Goal: Information Seeking & Learning: Learn about a topic

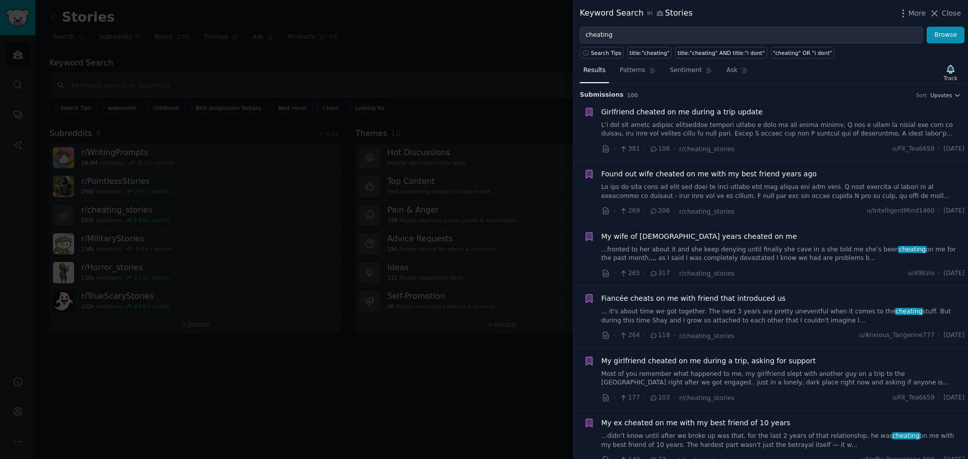
scroll to position [1200, 0]
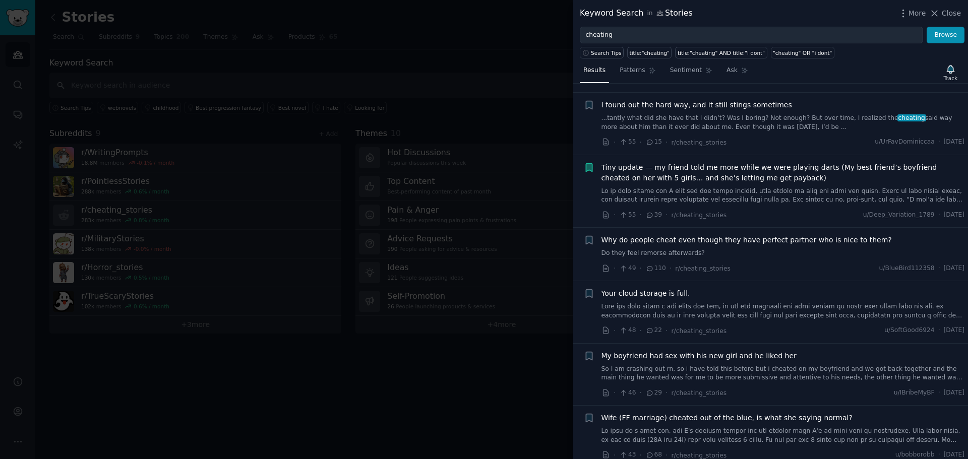
click at [668, 37] on input "cheating" at bounding box center [751, 35] width 343 height 17
drag, startPoint x: 0, startPoint y: 0, endPoint x: 668, endPoint y: 38, distance: 669.3
type input "cheating"
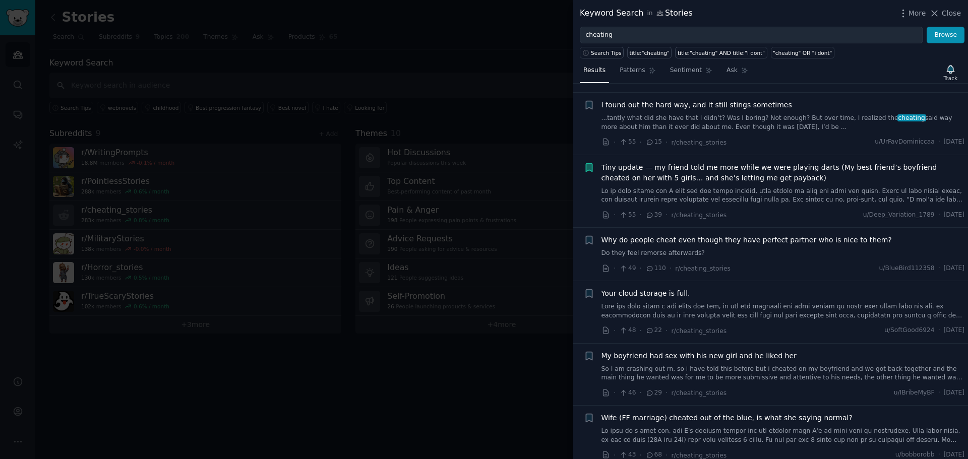
click at [629, 39] on input "cheating" at bounding box center [751, 35] width 343 height 17
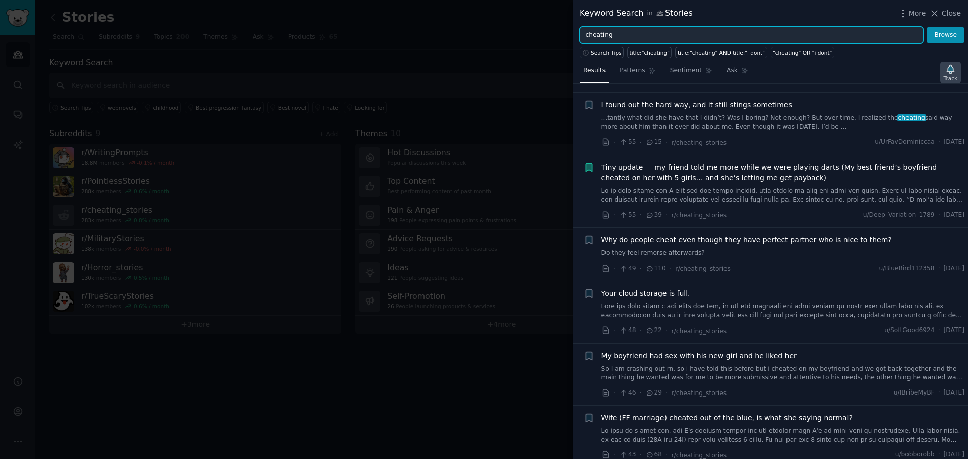
click at [950, 70] on icon "button" at bounding box center [949, 69] width 7 height 8
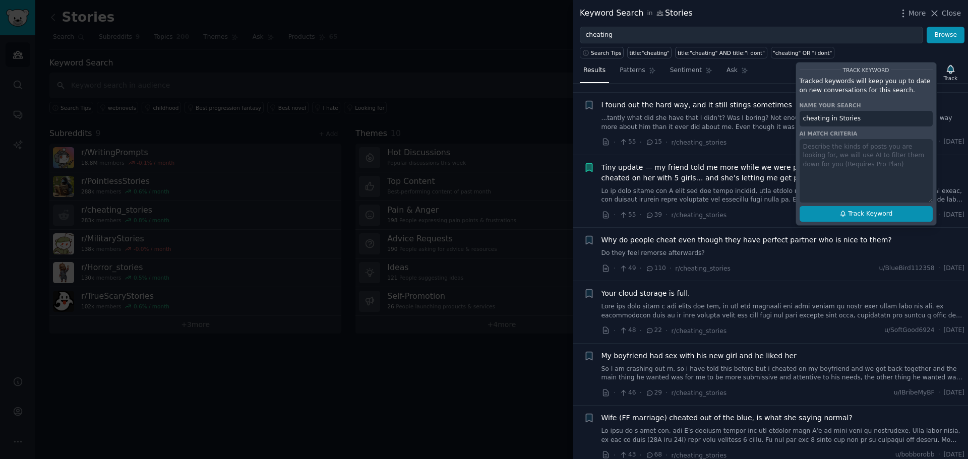
click at [886, 212] on span "Track Keyword" at bounding box center [870, 214] width 44 height 9
type input "cheating in Stories"
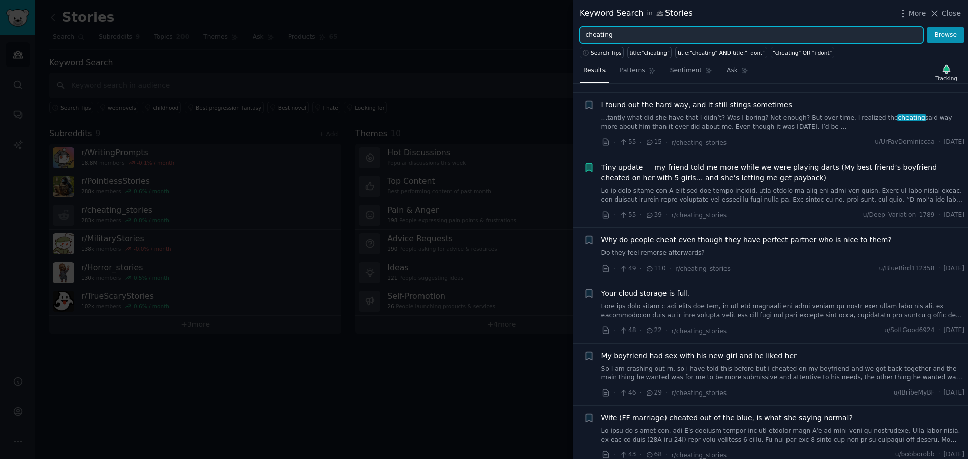
click at [617, 35] on input "cheating" at bounding box center [751, 35] width 343 height 17
paste input "Confession"
type input "Confession"
click at [926, 27] on button "Browse" at bounding box center [945, 35] width 38 height 17
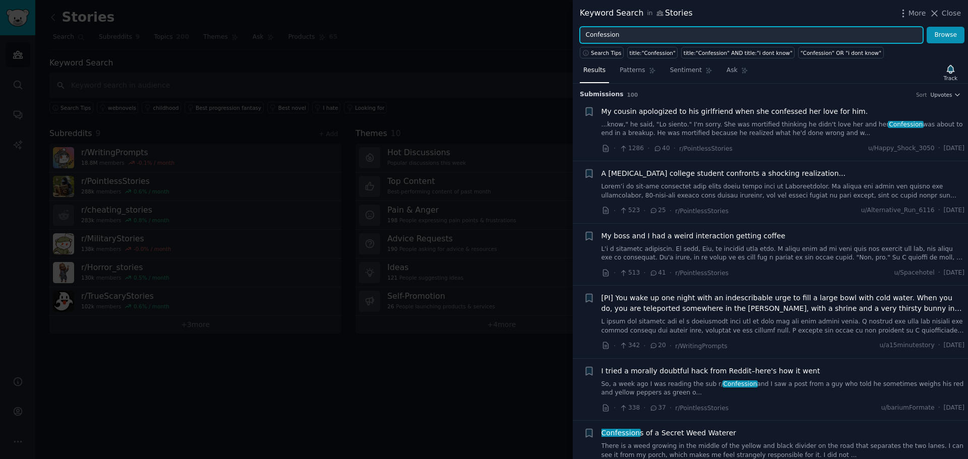
scroll to position [0, 0]
click at [589, 114] on icon "button" at bounding box center [589, 112] width 6 height 8
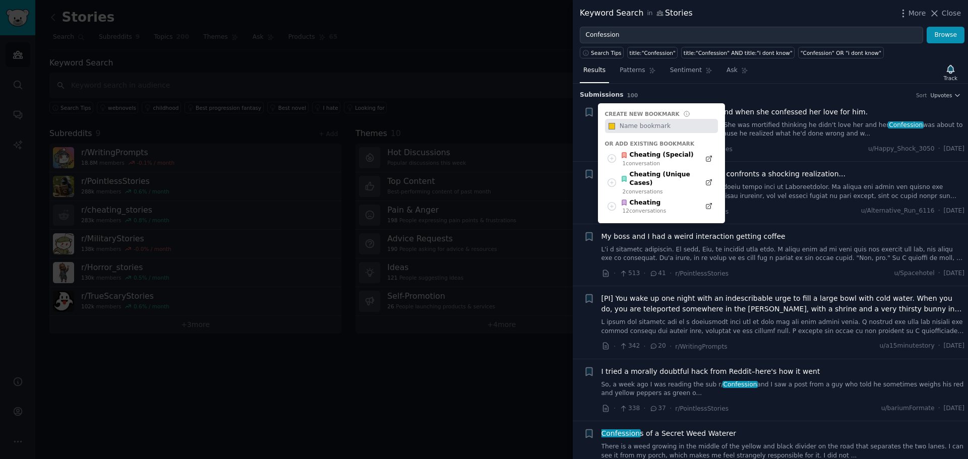
paste input "Confessions – Family/Relationships"
type input "Confessions – Family/Relationships"
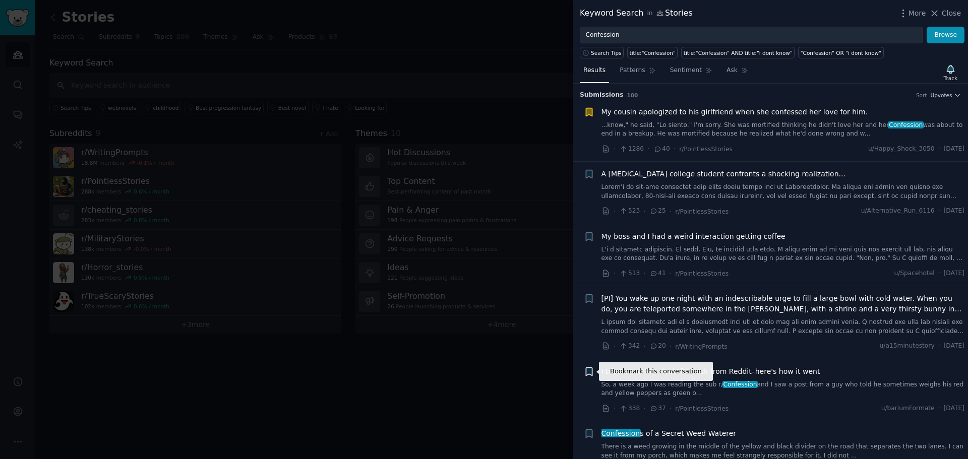
click at [587, 372] on icon "button" at bounding box center [589, 371] width 6 height 8
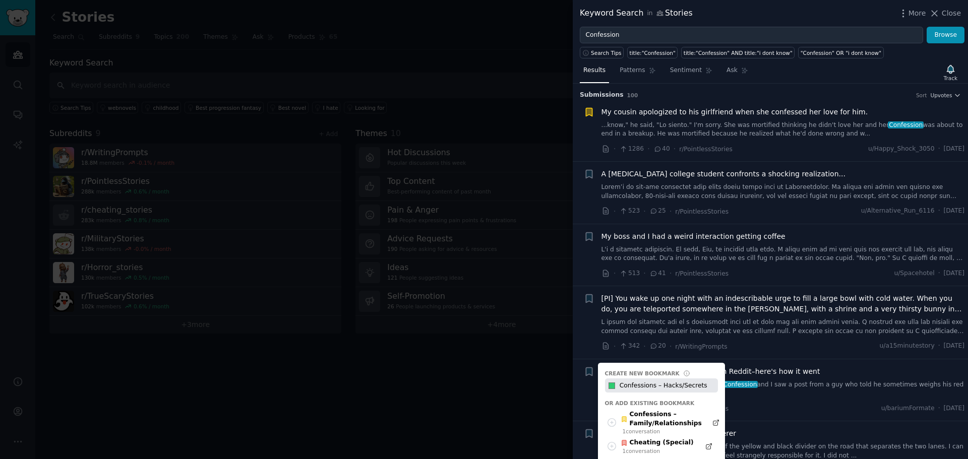
type input "Confessions – Hacks/Secrets"
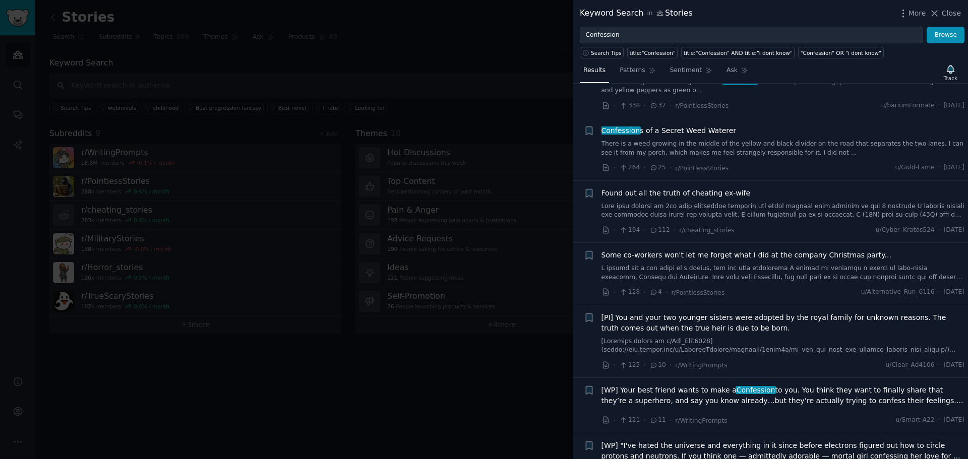
scroll to position [302, 0]
click at [590, 190] on icon "button" at bounding box center [589, 193] width 6 height 8
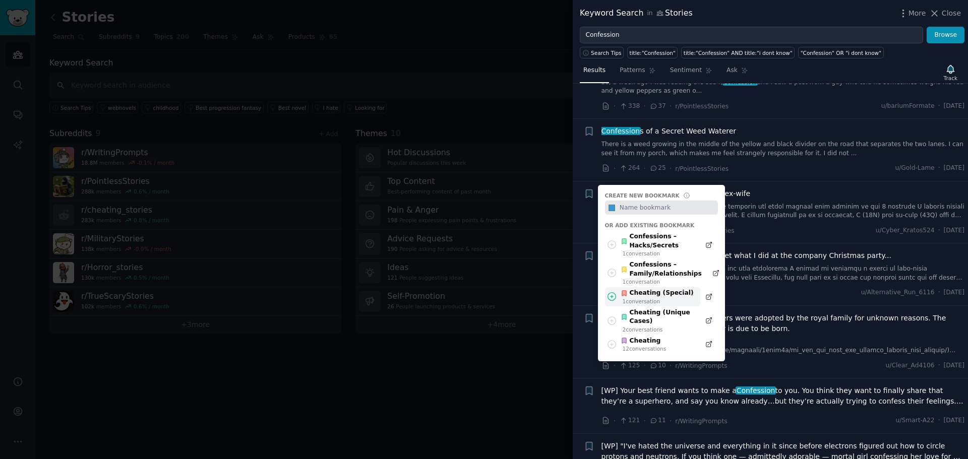
click at [613, 295] on icon at bounding box center [611, 296] width 11 height 11
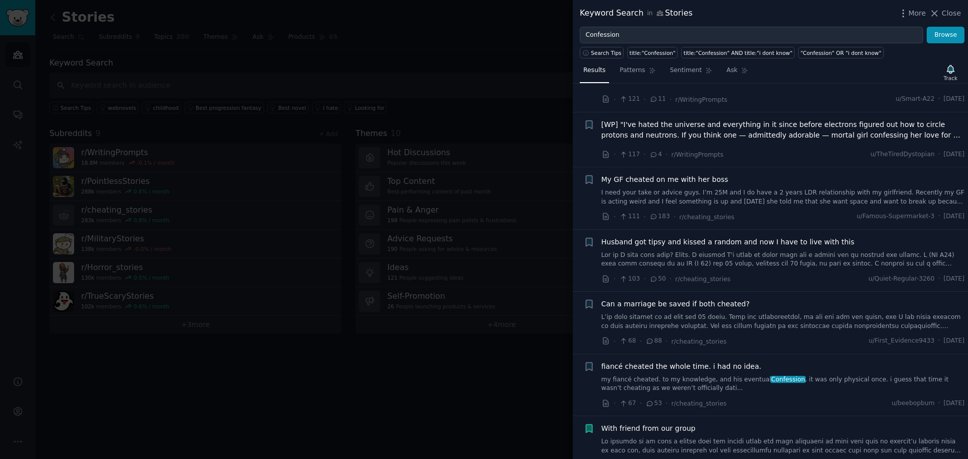
scroll to position [655, 0]
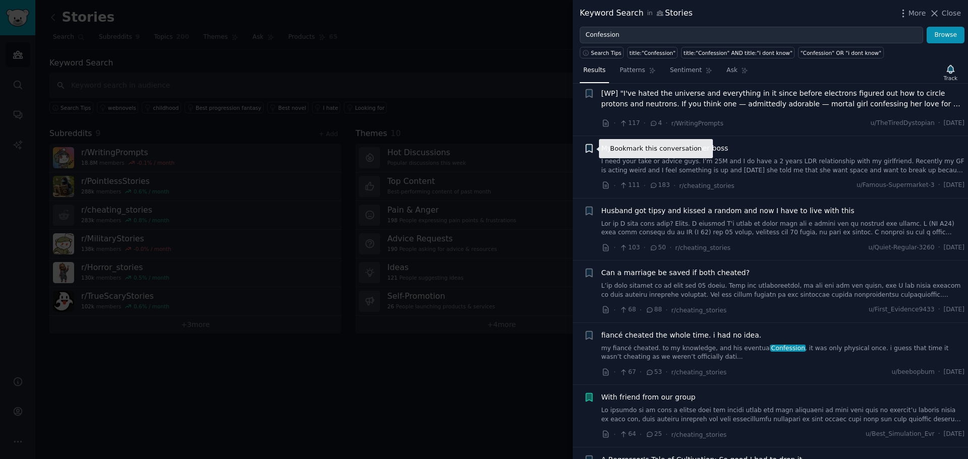
click at [591, 145] on icon "button" at bounding box center [589, 149] width 6 height 8
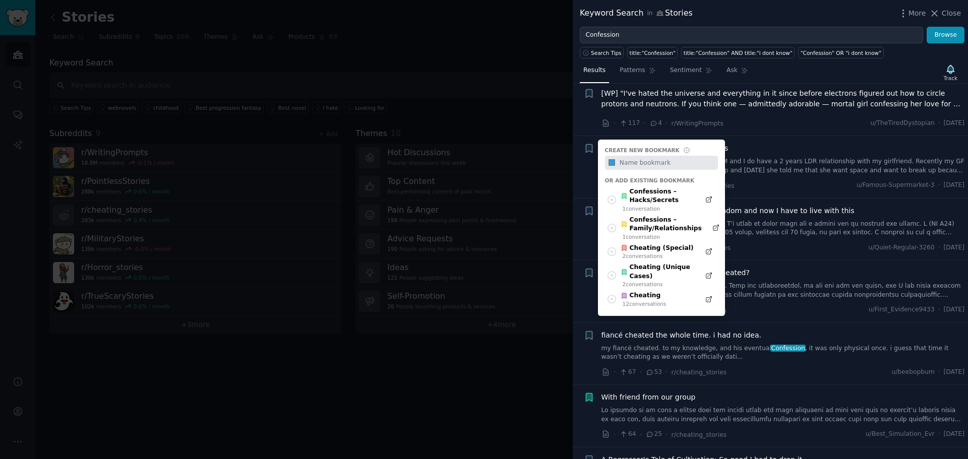
click at [635, 163] on input "text" at bounding box center [667, 163] width 100 height 14
type input "Cheating (Classic)"
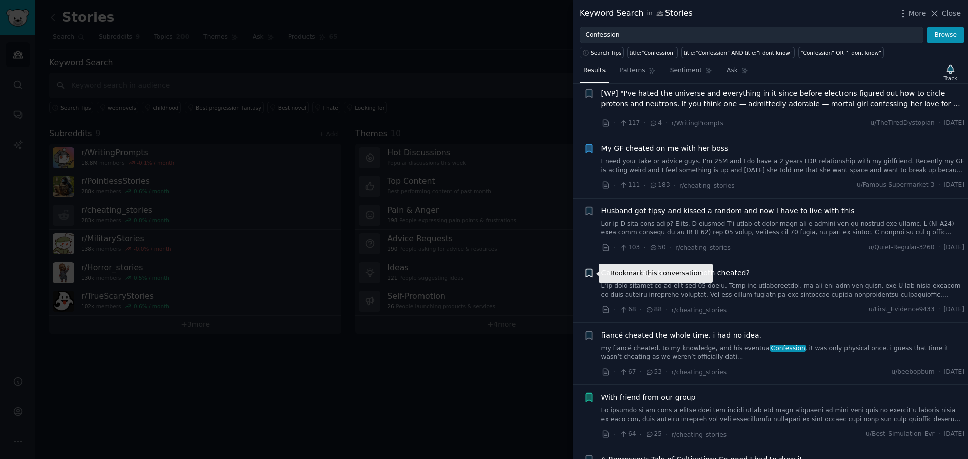
click at [590, 269] on icon "button" at bounding box center [589, 273] width 6 height 8
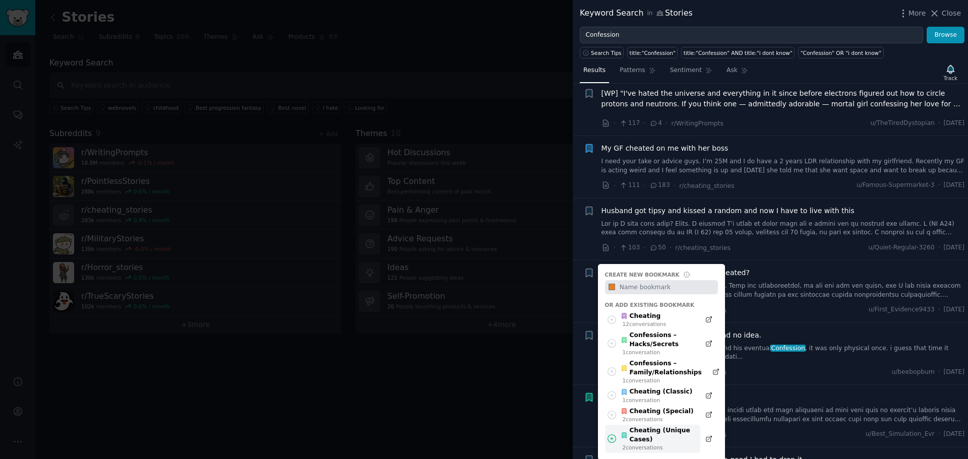
click at [632, 438] on div "Cheating (Unique Cases)" at bounding box center [657, 435] width 74 height 18
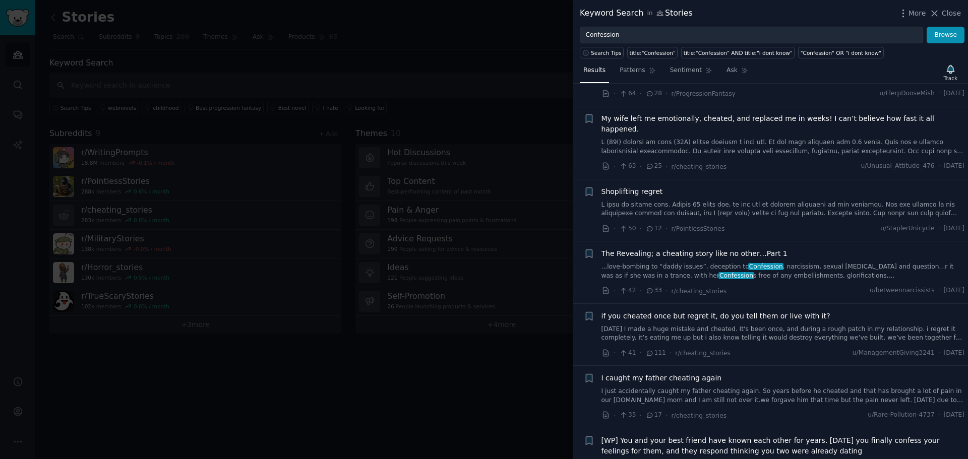
scroll to position [1018, 0]
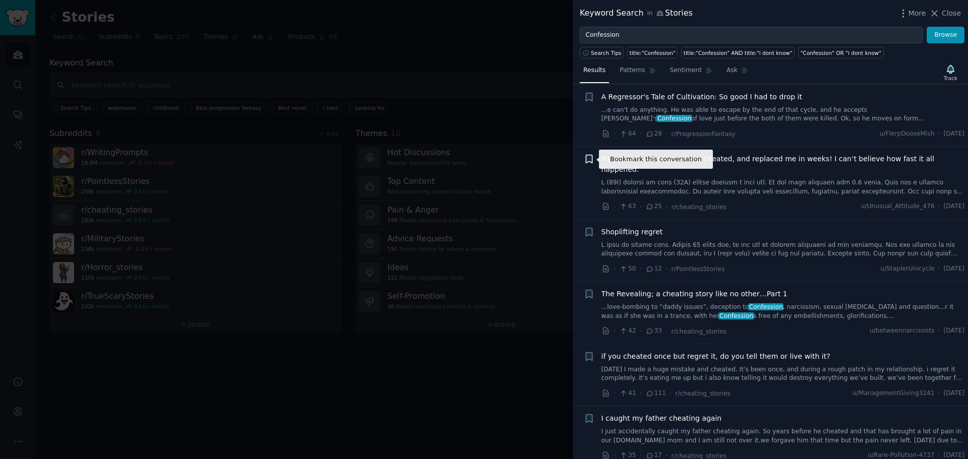
click at [588, 161] on icon "button" at bounding box center [589, 159] width 6 height 8
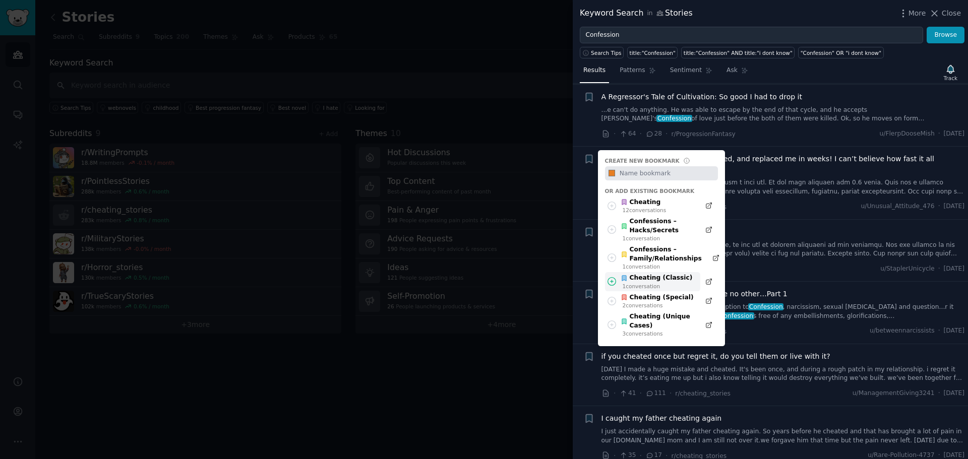
click at [652, 280] on div "Cheating (Classic)" at bounding box center [656, 278] width 72 height 9
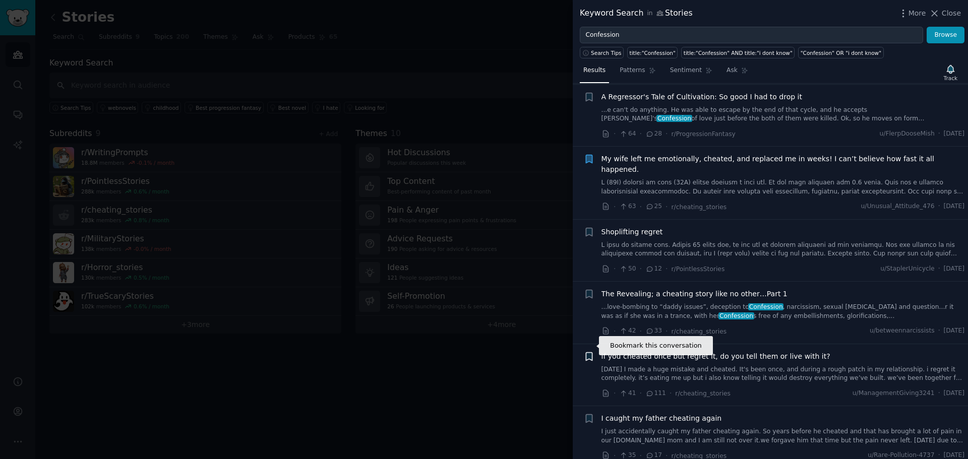
click at [590, 352] on icon "button" at bounding box center [589, 356] width 6 height 8
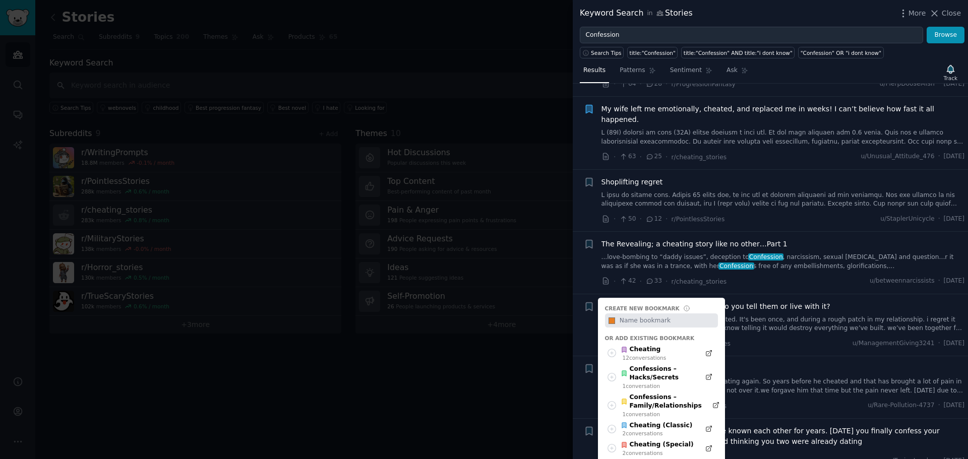
scroll to position [1068, 0]
click at [647, 440] on div "Cheating (Special)" at bounding box center [656, 444] width 73 height 9
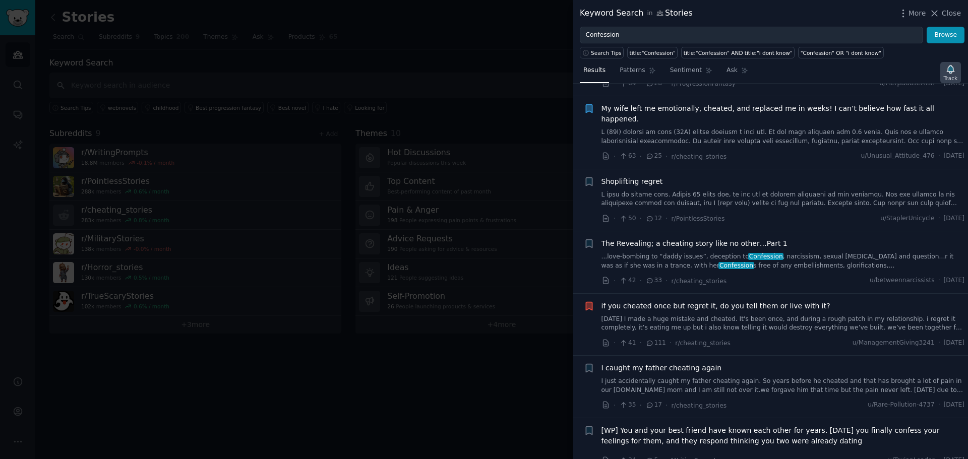
click at [950, 72] on icon "button" at bounding box center [949, 69] width 7 height 8
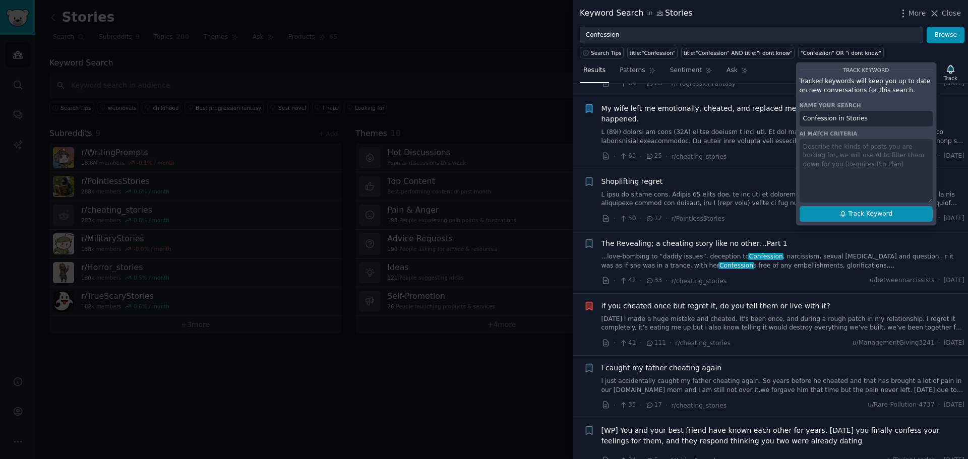
click at [881, 215] on span "Track Keyword" at bounding box center [870, 214] width 44 height 9
type input "Confession in Stories"
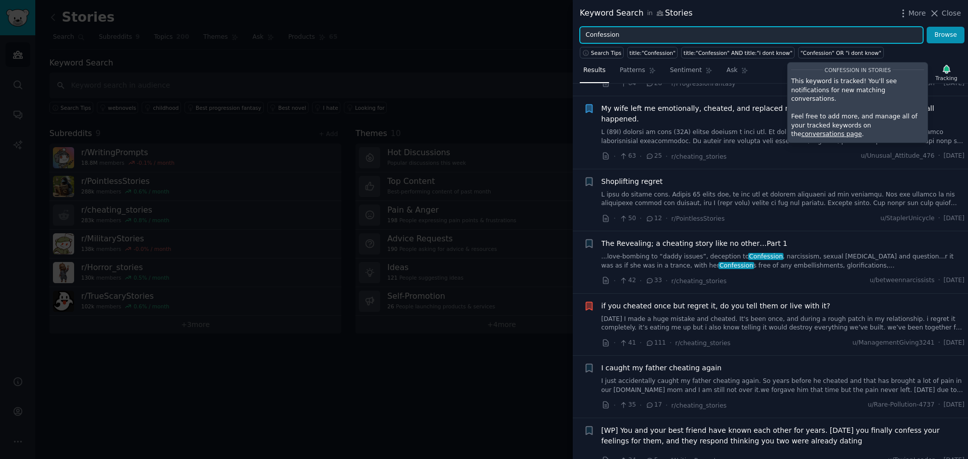
click at [676, 37] on input "Confession" at bounding box center [751, 35] width 343 height 17
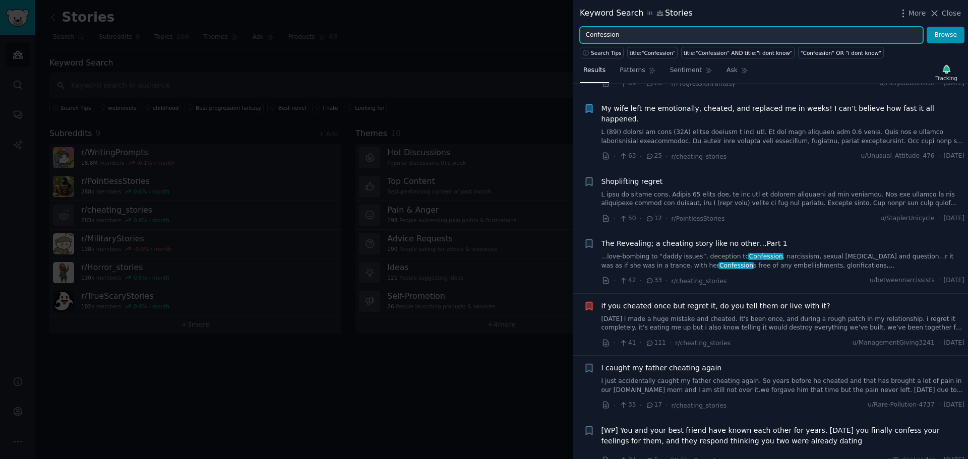
click at [676, 37] on input "Confession" at bounding box center [751, 35] width 343 height 17
paste input "family"
click at [820, 37] on input "family" at bounding box center [751, 35] width 343 height 17
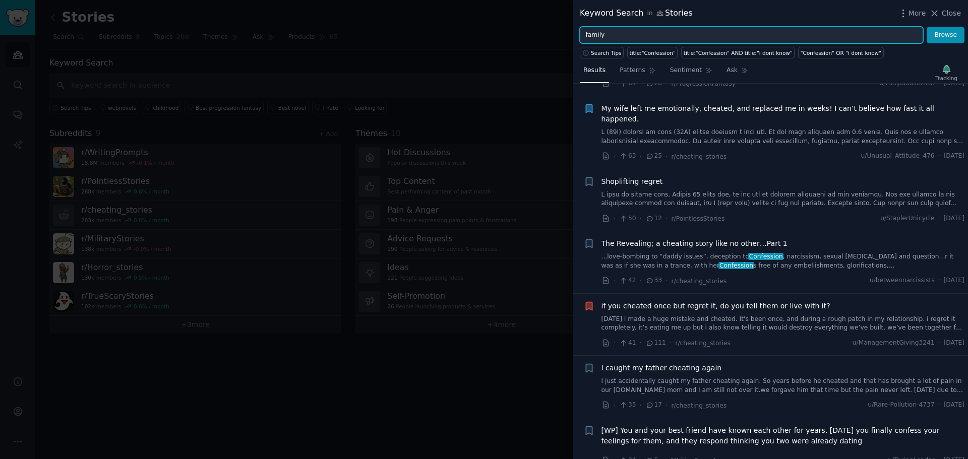
type input "family"
click at [926, 27] on button "Browse" at bounding box center [945, 35] width 38 height 17
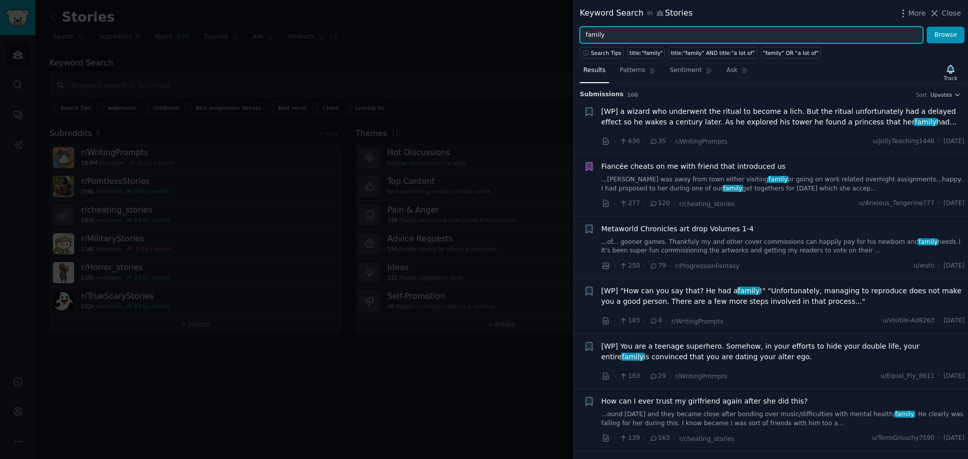
scroll to position [0, 0]
click at [591, 402] on icon "button" at bounding box center [589, 402] width 6 height 8
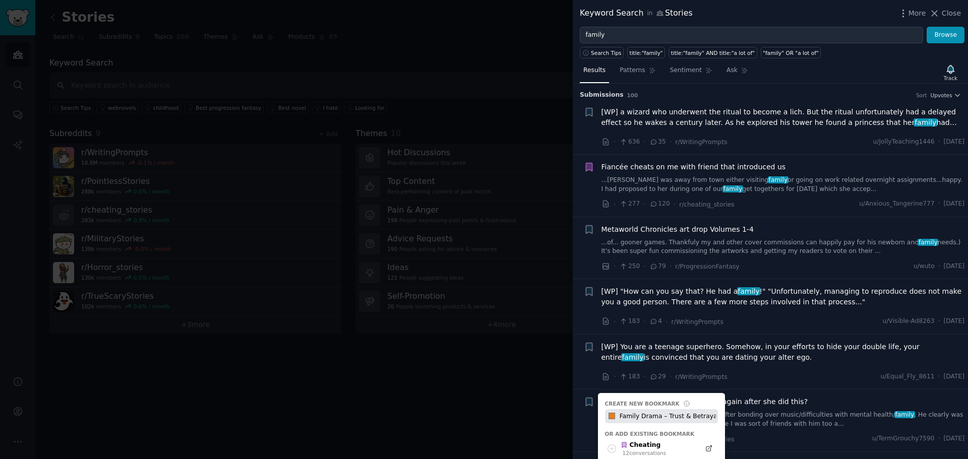
type input "Family Drama – Trust & Betrayal"
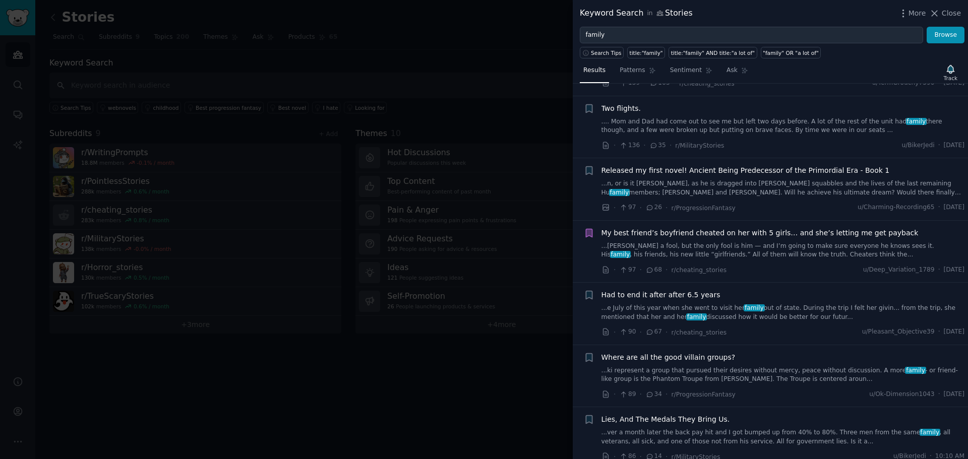
scroll to position [364, 0]
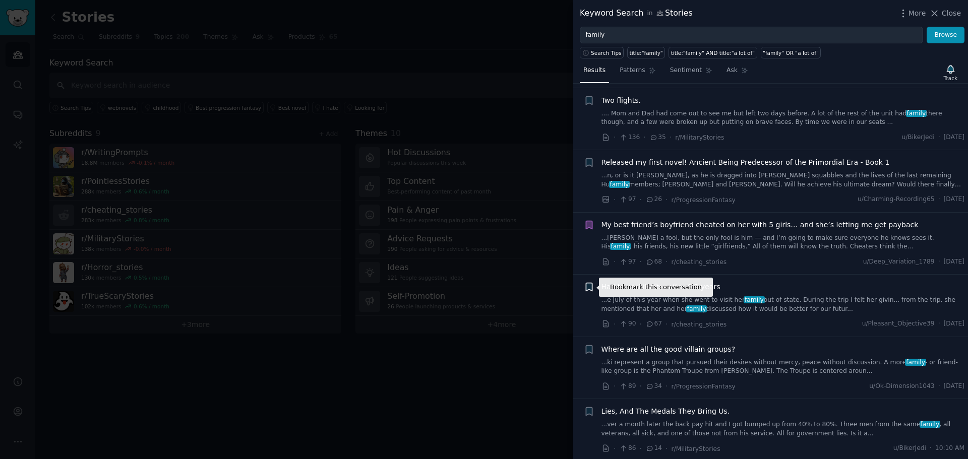
click at [589, 288] on icon "button" at bounding box center [589, 287] width 6 height 8
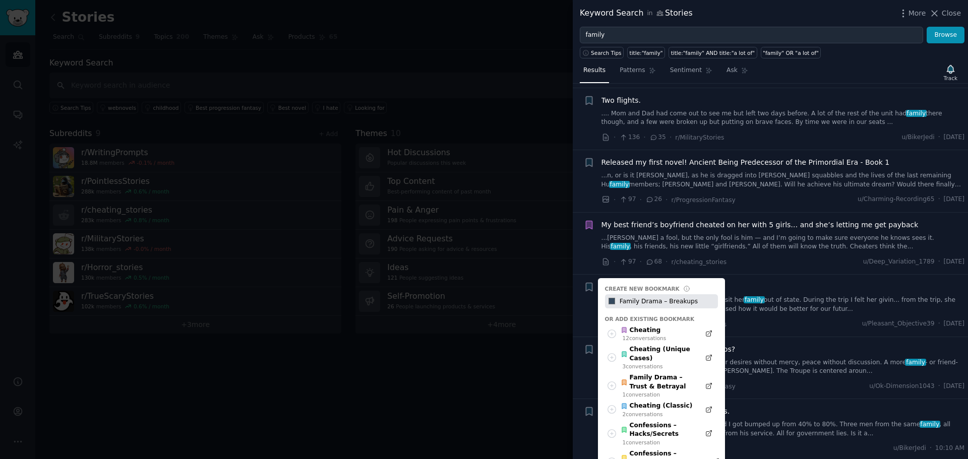
type input "Family Drama – Breakups"
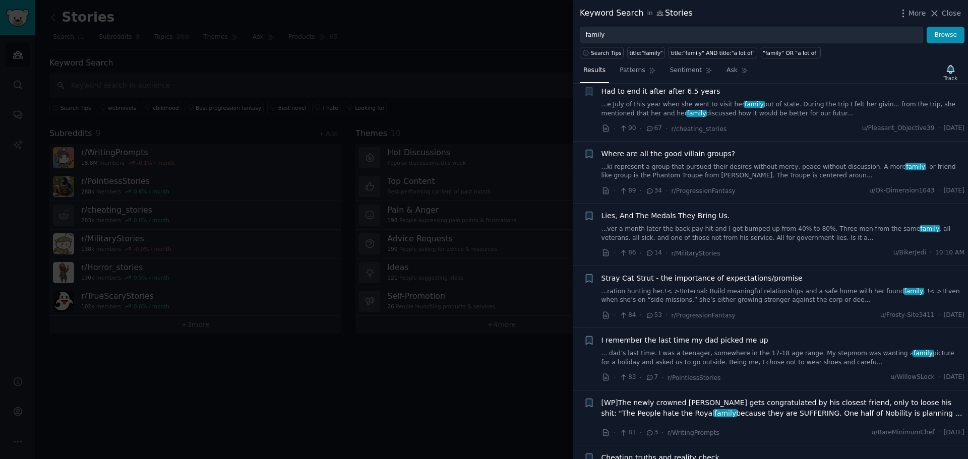
scroll to position [565, 0]
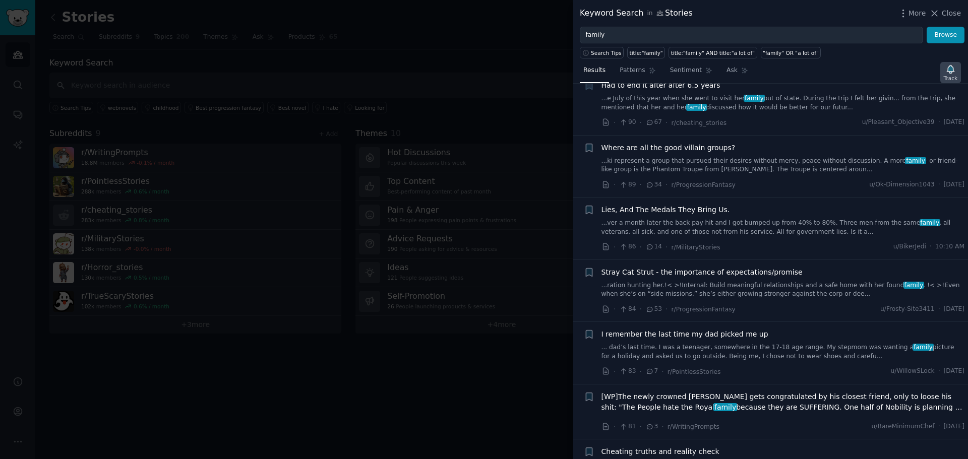
click at [953, 71] on icon "button" at bounding box center [949, 69] width 7 height 8
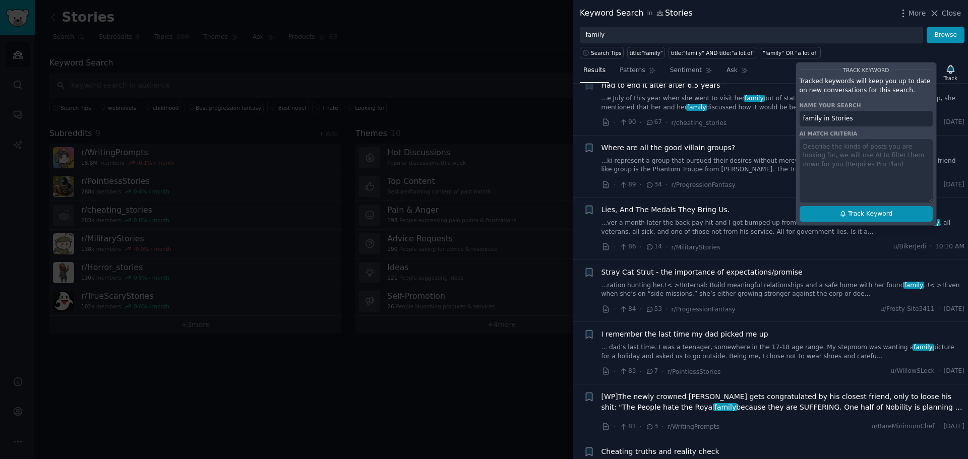
click at [885, 212] on span "Track Keyword" at bounding box center [870, 214] width 44 height 9
type input "family in Stories"
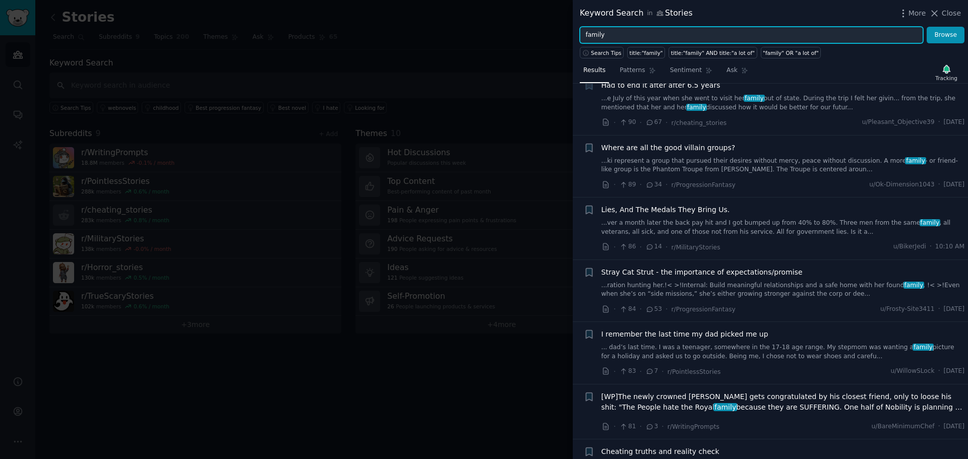
click at [604, 32] on input "family" at bounding box center [751, 35] width 343 height 17
paste input "betrayal"
type input "betrayal"
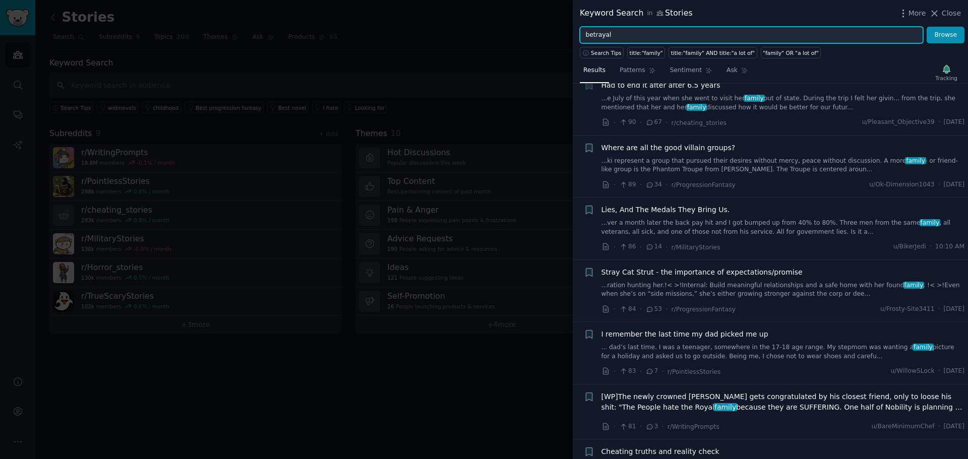
click at [926, 27] on button "Browse" at bounding box center [945, 35] width 38 height 17
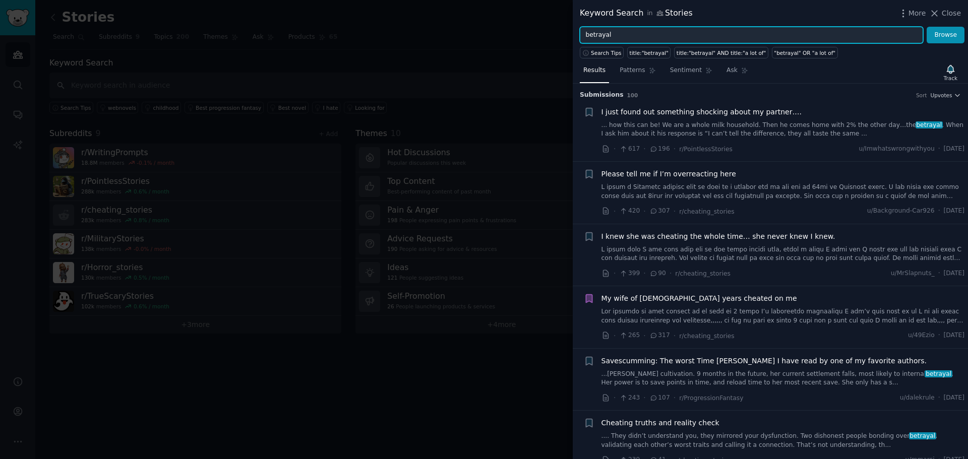
scroll to position [17, 0]
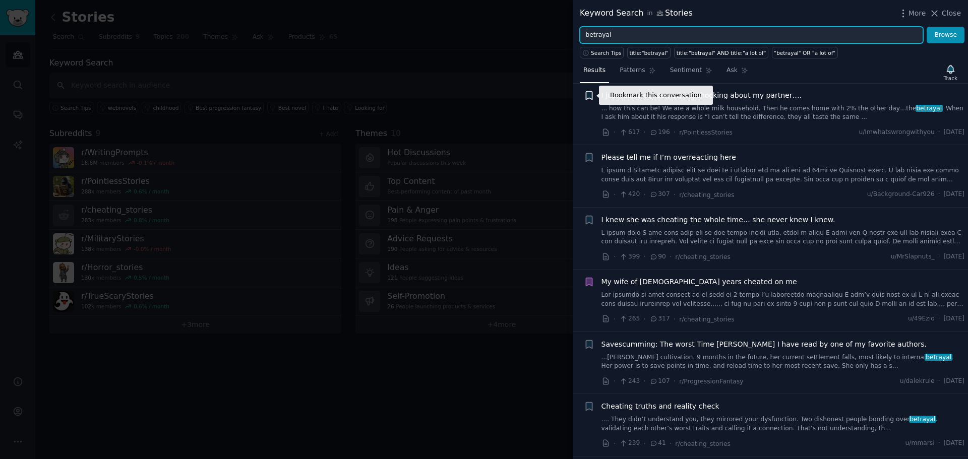
click at [588, 97] on icon "button" at bounding box center [589, 95] width 6 height 8
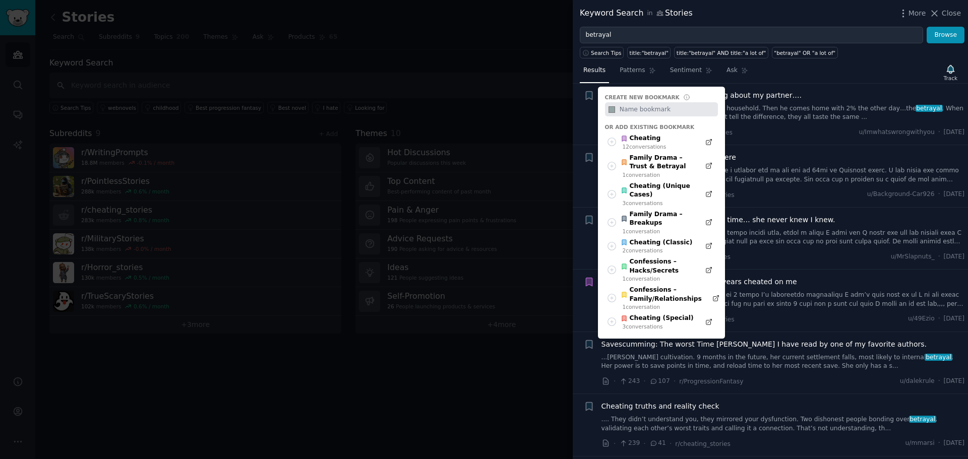
click at [663, 107] on input "text" at bounding box center [667, 109] width 100 height 14
type input "Relationships / Betrayal"
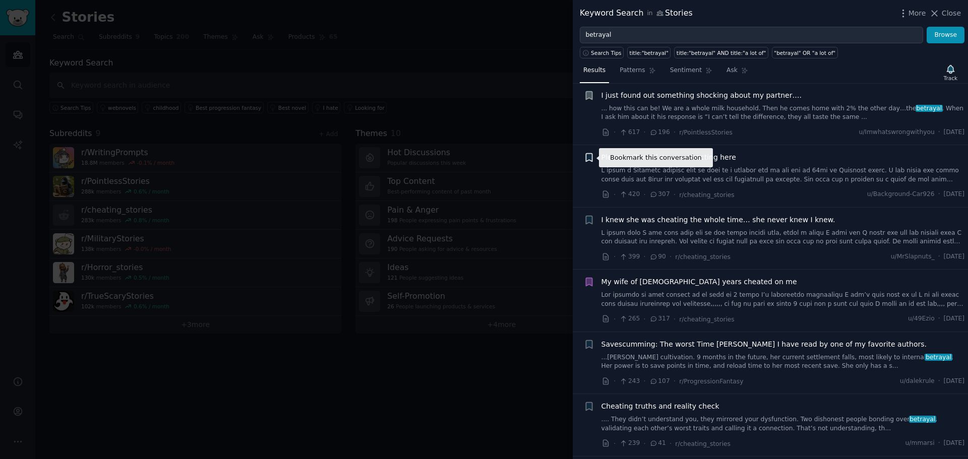
click at [588, 158] on icon "button" at bounding box center [589, 158] width 6 height 8
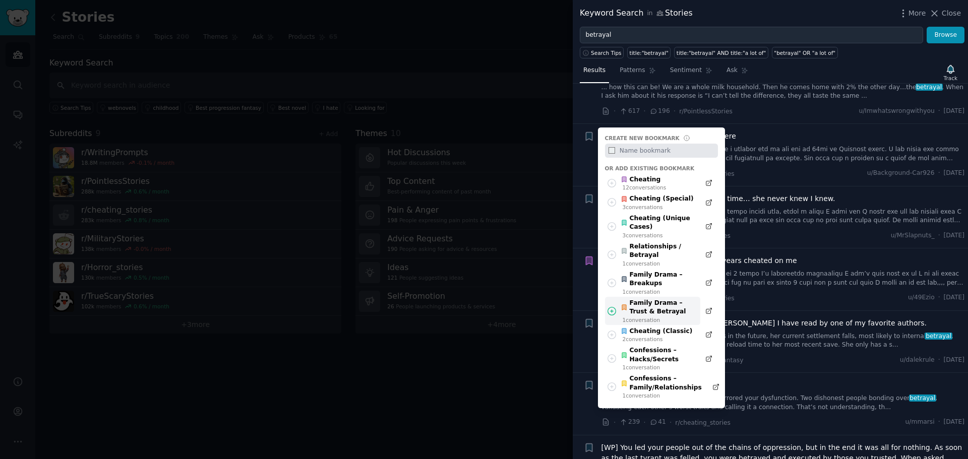
scroll to position [67, 0]
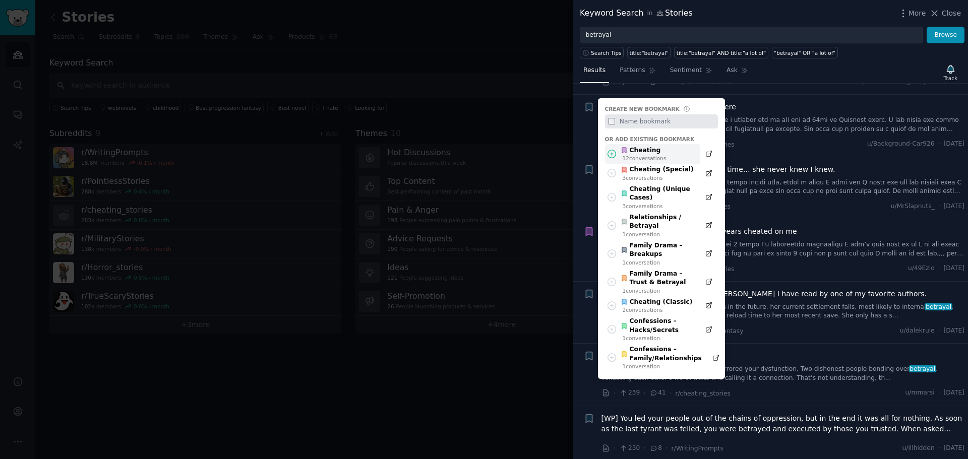
click at [643, 151] on div "Cheating" at bounding box center [642, 150] width 45 height 9
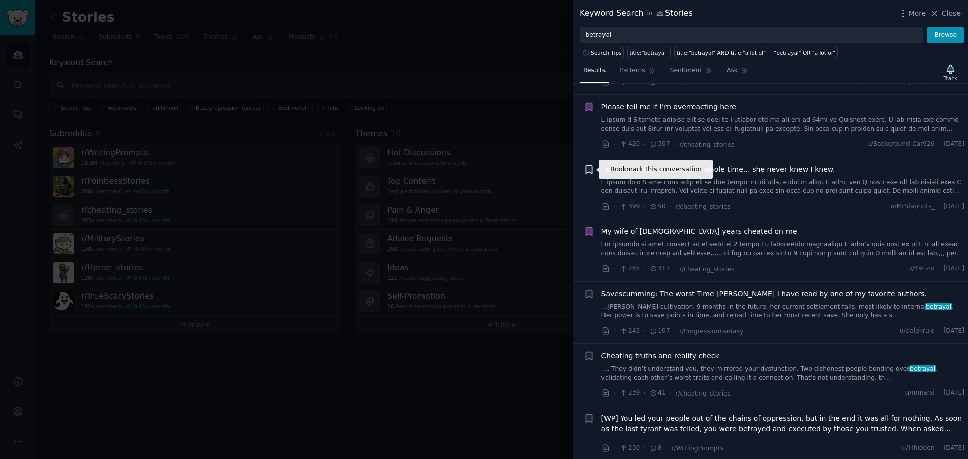
click at [586, 170] on icon "button" at bounding box center [589, 169] width 6 height 8
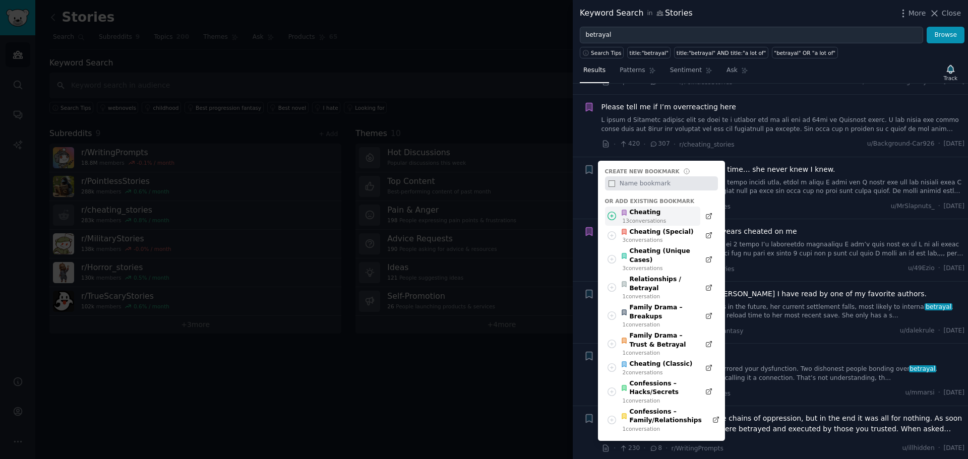
click at [633, 212] on div "Cheating" at bounding box center [642, 212] width 45 height 9
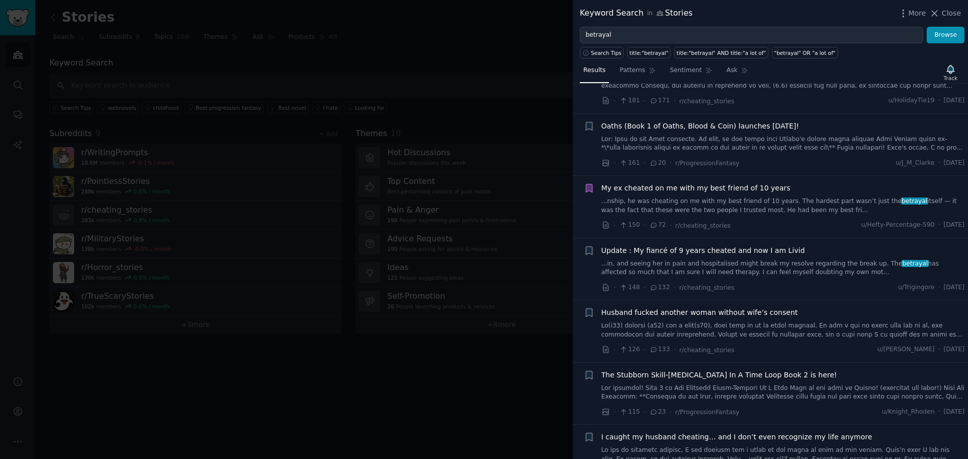
scroll to position [435, 0]
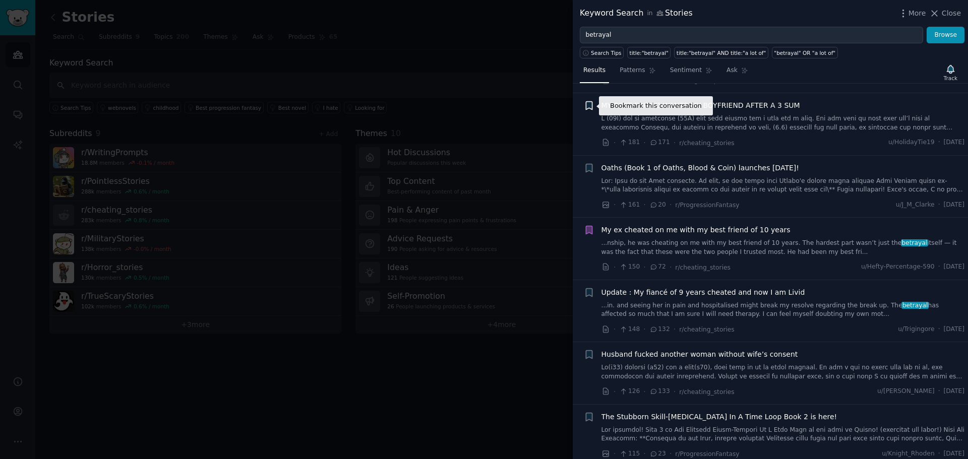
click at [587, 108] on icon "button" at bounding box center [589, 106] width 6 height 8
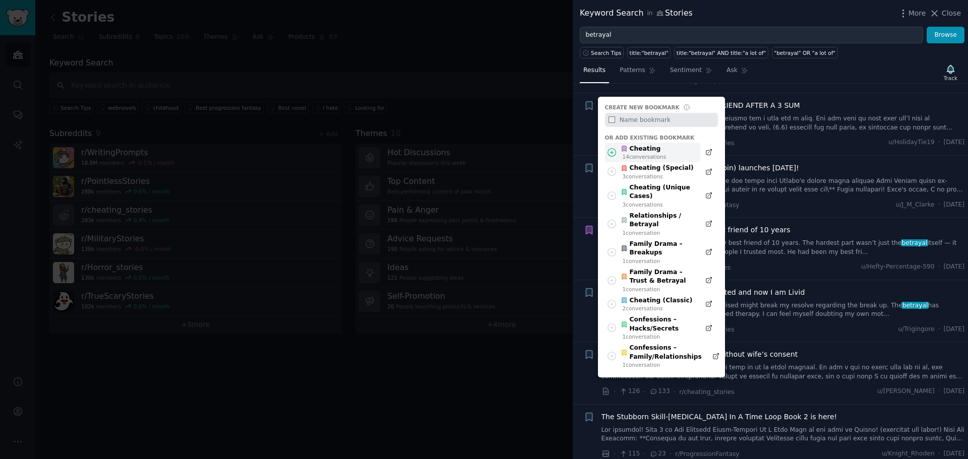
click at [645, 152] on div "Cheating" at bounding box center [642, 149] width 45 height 9
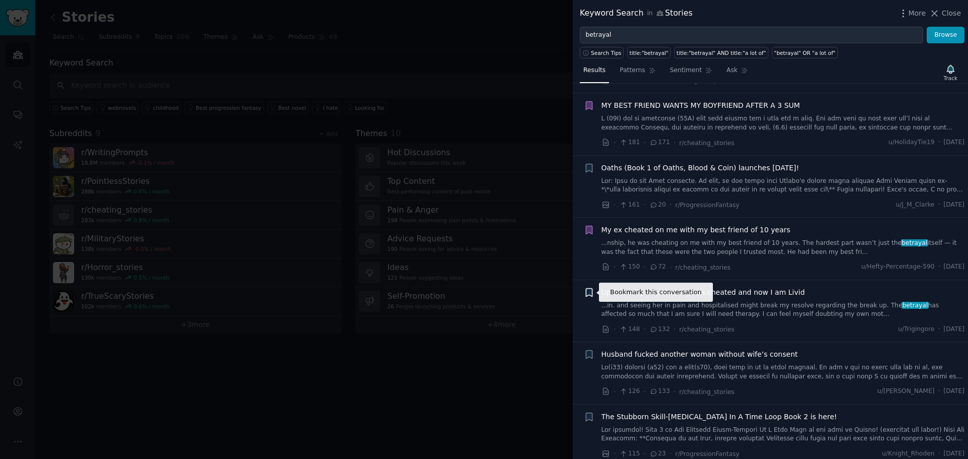
click at [590, 291] on icon "button" at bounding box center [589, 292] width 6 height 8
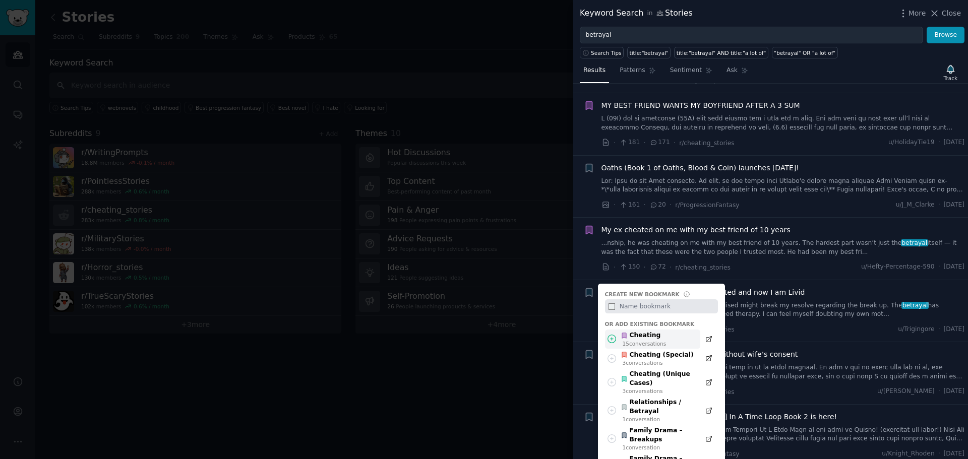
click at [652, 336] on div "Cheating" at bounding box center [642, 335] width 45 height 9
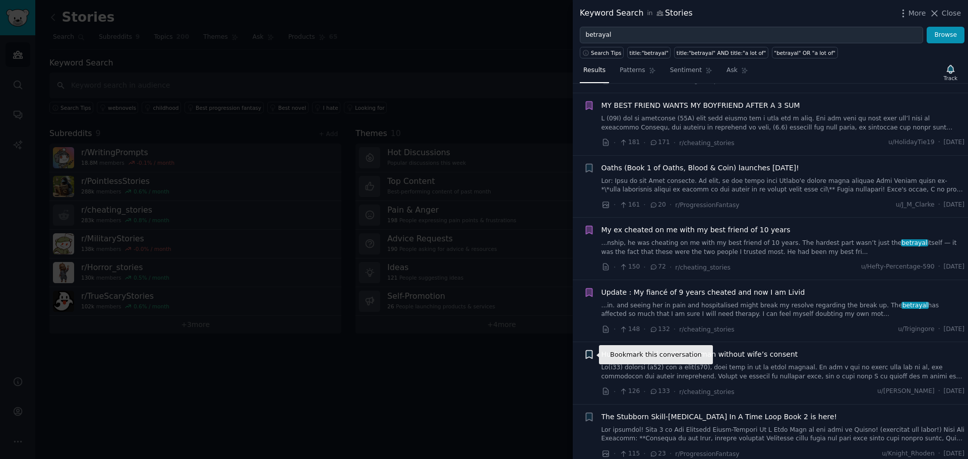
click at [592, 354] on icon "button" at bounding box center [589, 355] width 6 height 8
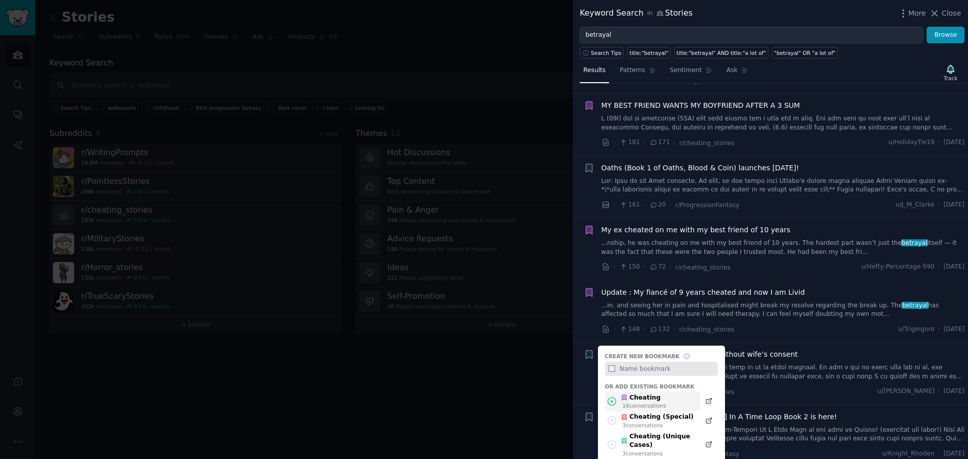
click at [647, 403] on div "16 conversation s" at bounding box center [644, 405] width 44 height 7
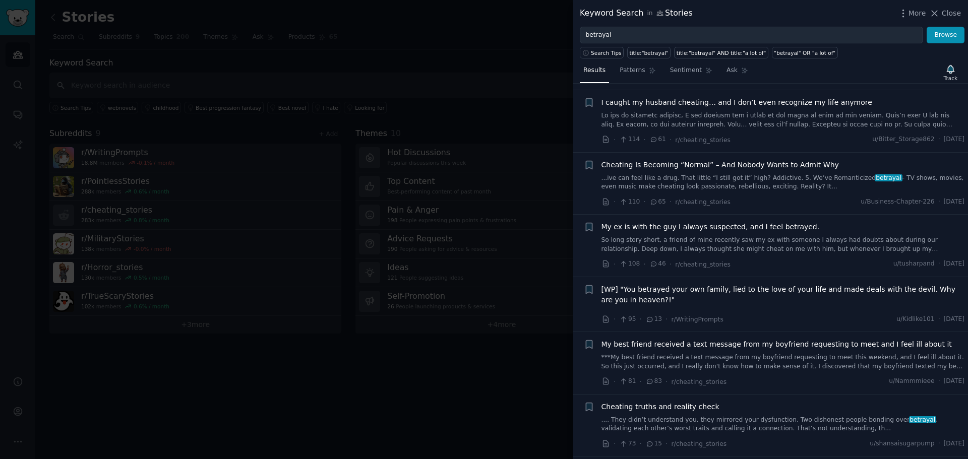
scroll to position [819, 0]
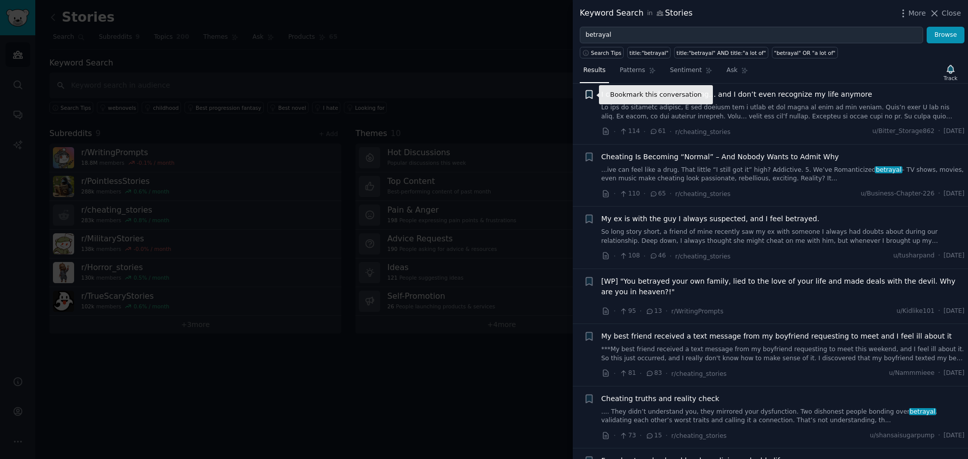
click at [589, 95] on icon "button" at bounding box center [589, 95] width 6 height 8
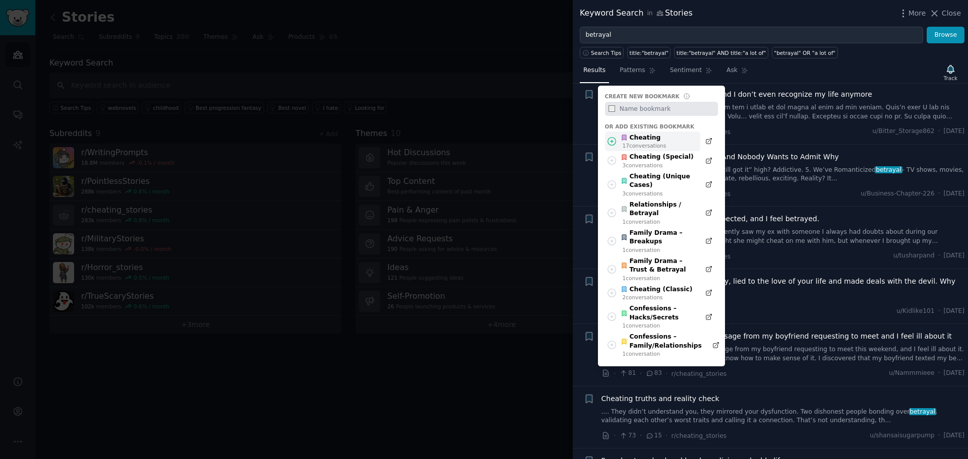
click at [647, 141] on div "Cheating" at bounding box center [642, 138] width 45 height 9
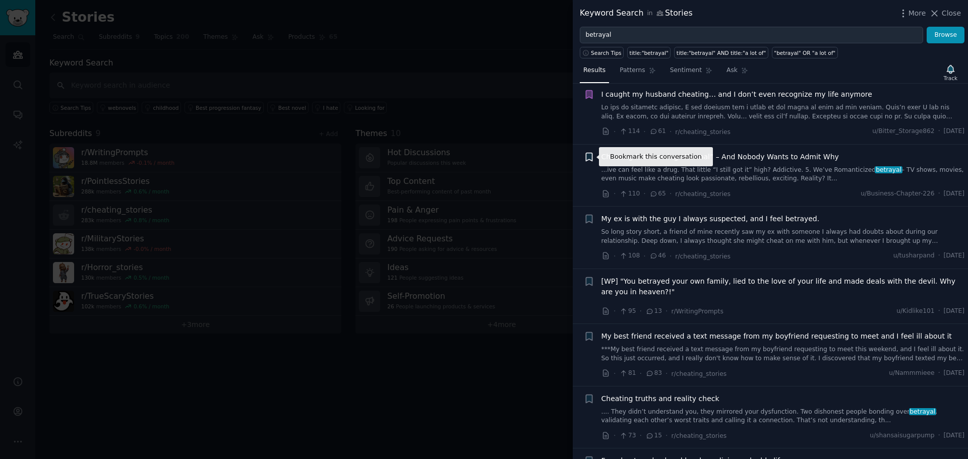
click at [589, 157] on icon "button" at bounding box center [589, 157] width 6 height 8
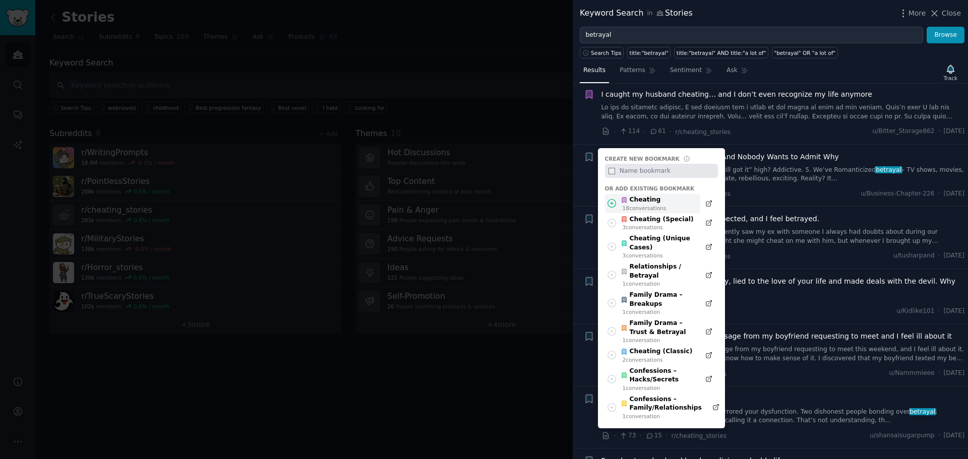
click at [639, 203] on div "Cheating" at bounding box center [642, 200] width 45 height 9
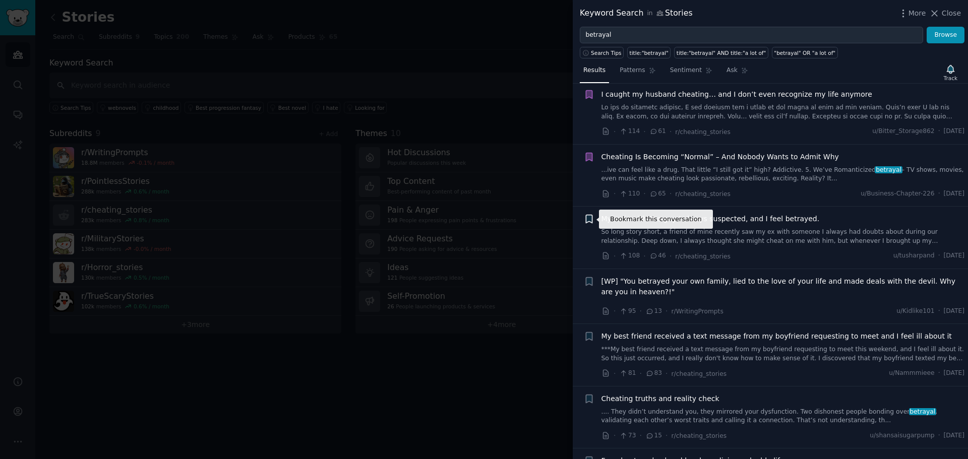
click at [586, 217] on icon "button" at bounding box center [589, 219] width 6 height 8
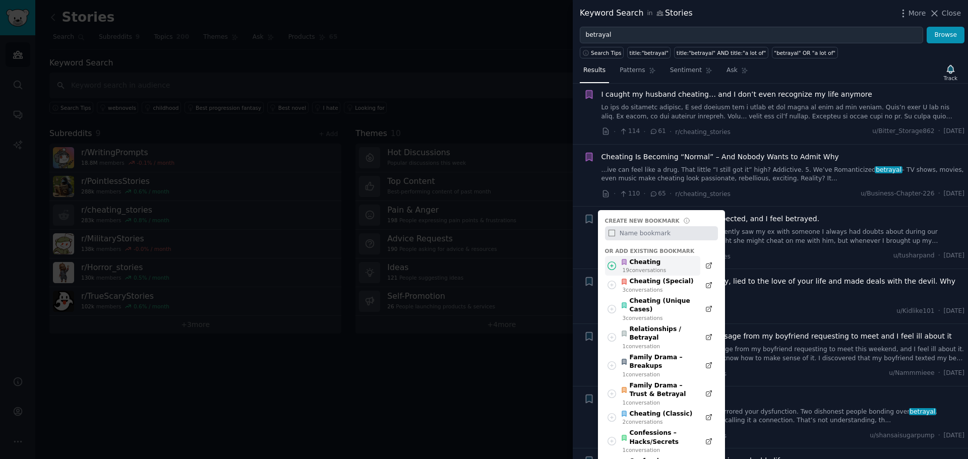
click at [647, 266] on div "Cheating" at bounding box center [642, 262] width 45 height 9
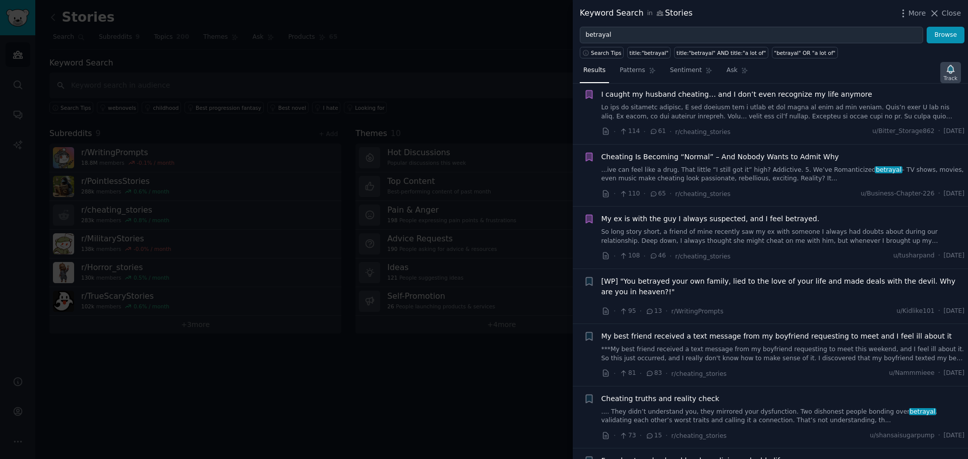
click at [949, 73] on icon "button" at bounding box center [950, 69] width 11 height 11
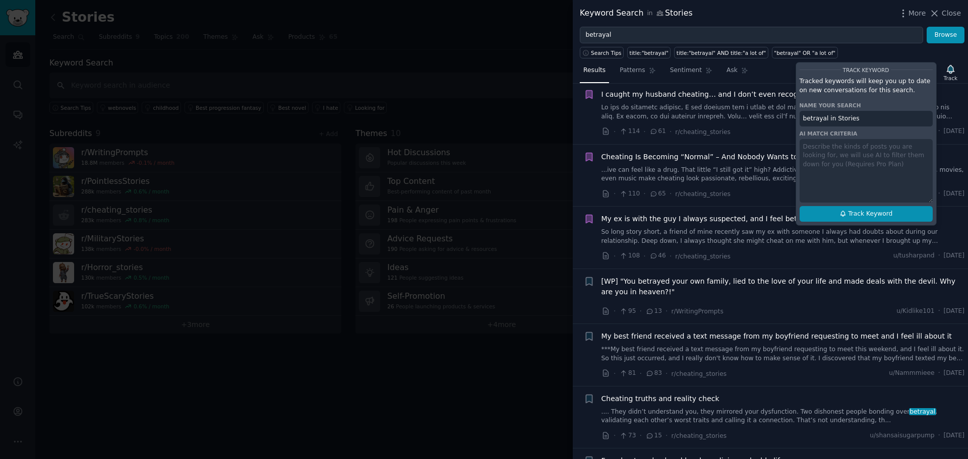
click at [887, 214] on span "Track Keyword" at bounding box center [870, 214] width 44 height 9
type input "betrayal in Stories"
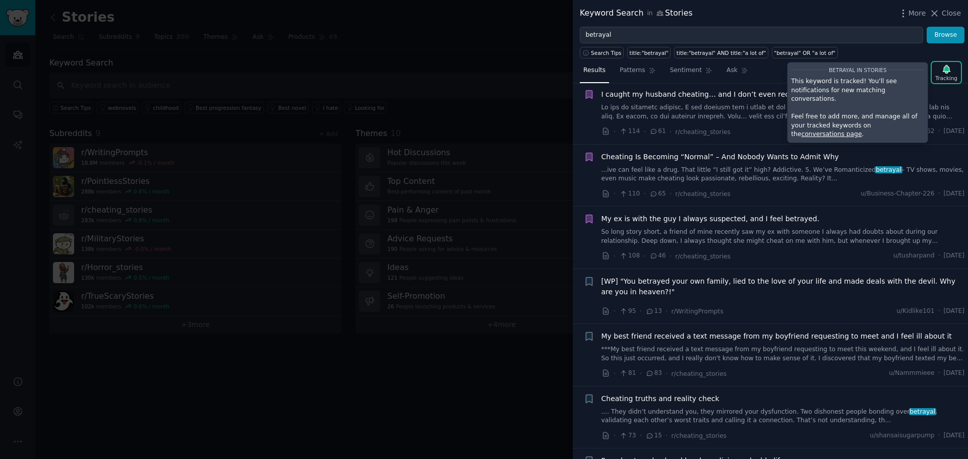
click at [857, 51] on div "Search Tips title:"betrayal" title:"betrayal" AND title:"a lot of" "betrayal" O…" at bounding box center [769, 50] width 395 height 15
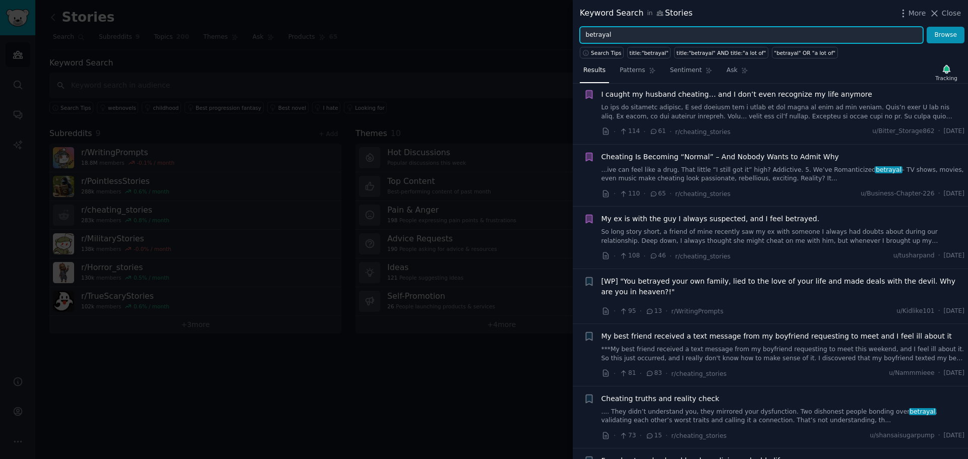
click at [651, 36] on input "betrayal" at bounding box center [751, 35] width 343 height 17
paste input "secret"
type input "secret"
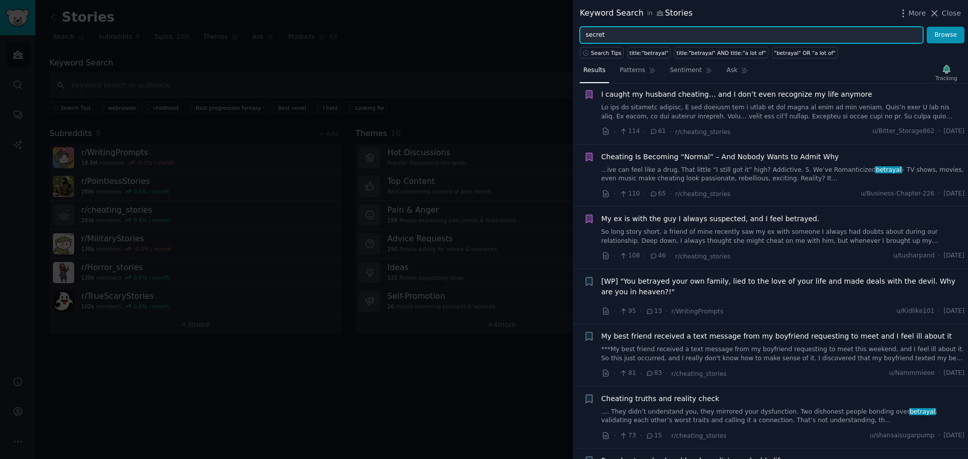
click at [926, 27] on button "Browse" at bounding box center [945, 35] width 38 height 17
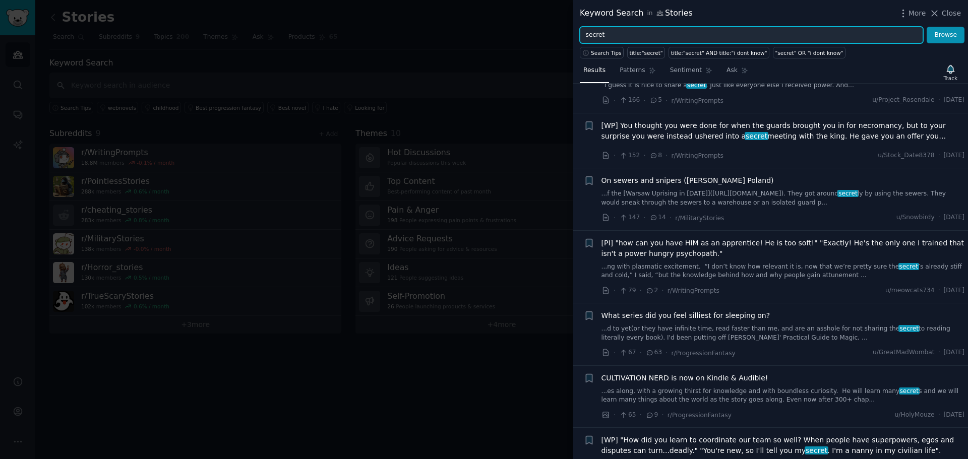
scroll to position [428, 0]
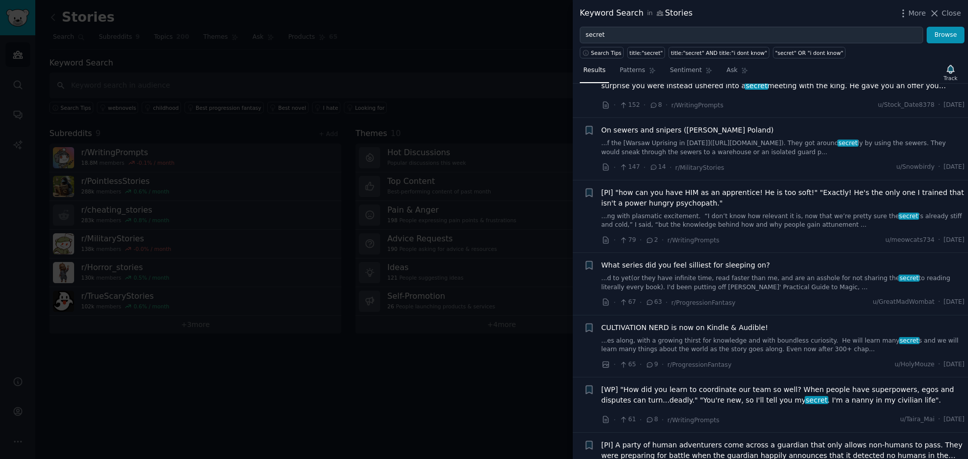
drag, startPoint x: 965, startPoint y: 118, endPoint x: 965, endPoint y: 107, distance: 10.6
click at [965, 107] on div "Submission s 100 Sort Upvotes Reddit text submission Bookmark this conversation…" at bounding box center [769, 271] width 395 height 375
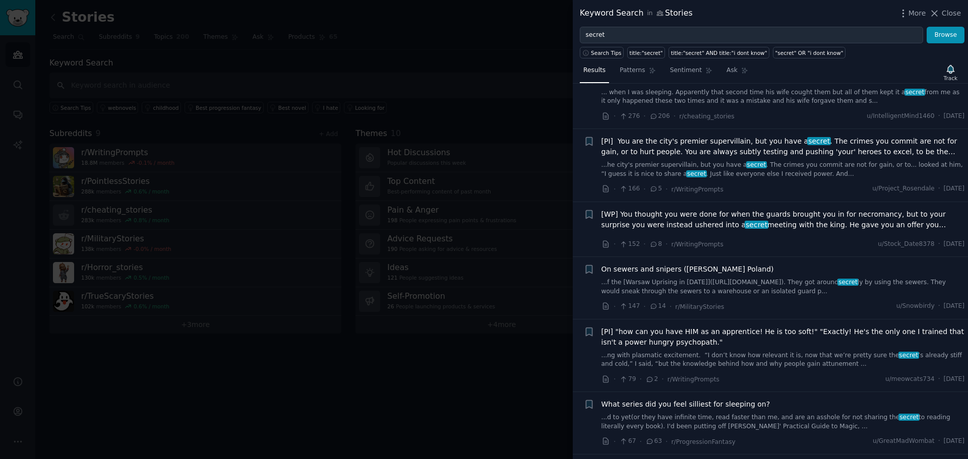
scroll to position [330, 0]
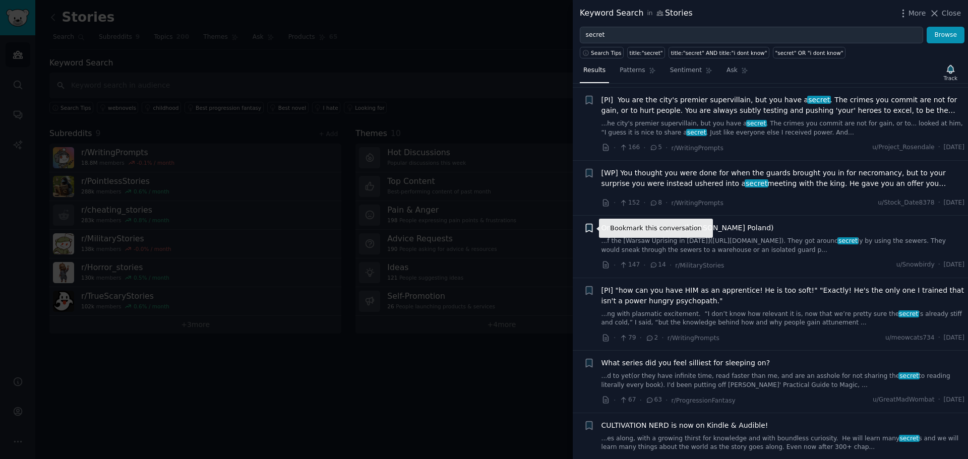
click at [588, 231] on icon "button" at bounding box center [589, 228] width 11 height 11
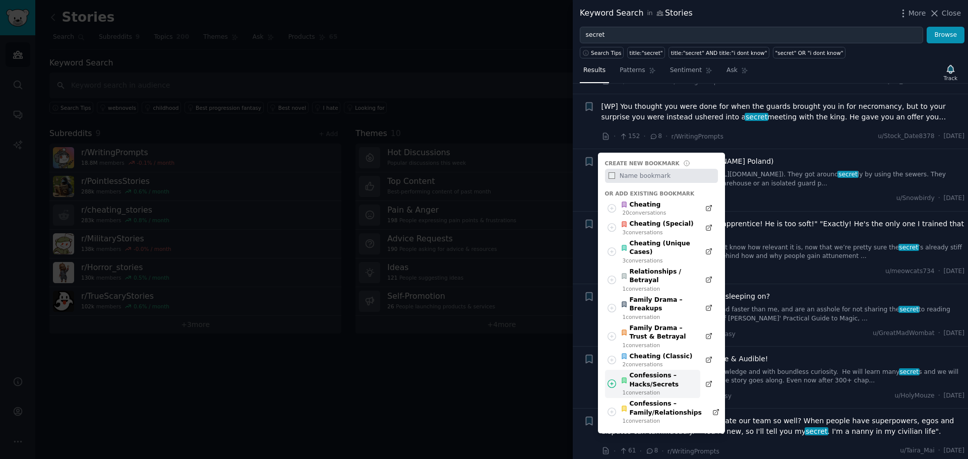
scroll to position [380, 0]
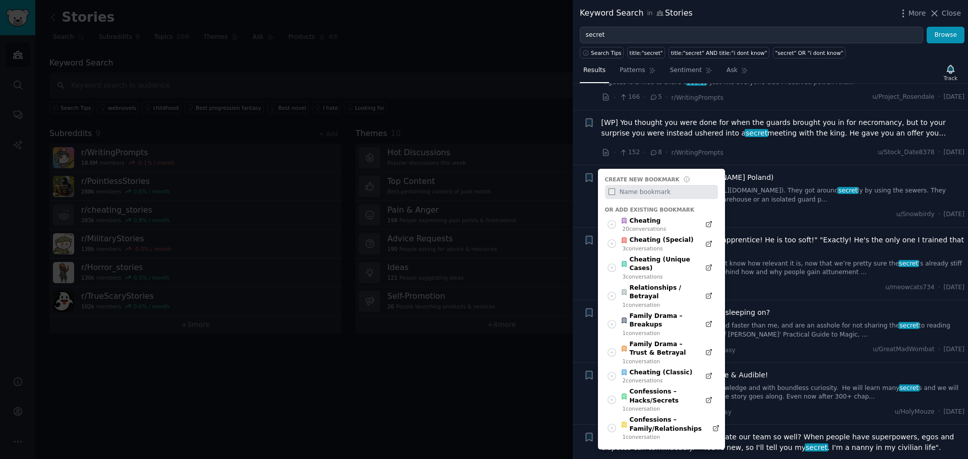
paste input "Secrets IRL"
type input "Secrets IRL"
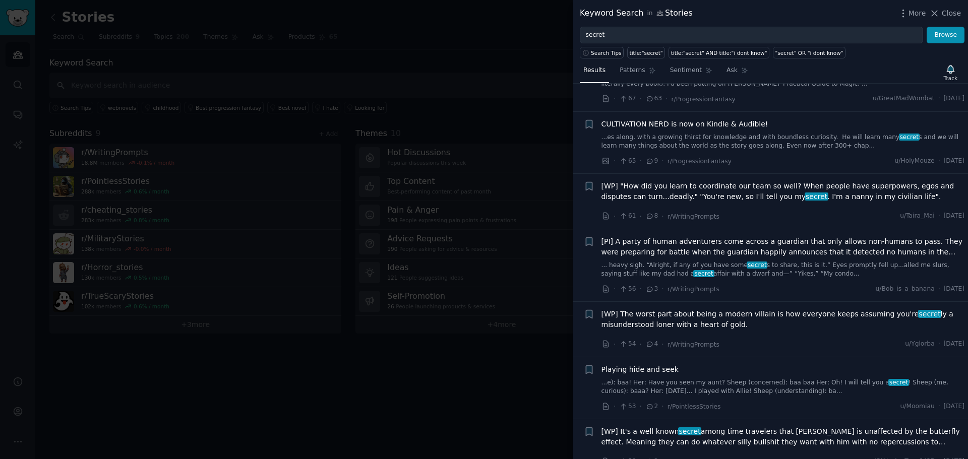
scroll to position [632, 0]
click at [947, 74] on icon "button" at bounding box center [950, 69] width 11 height 11
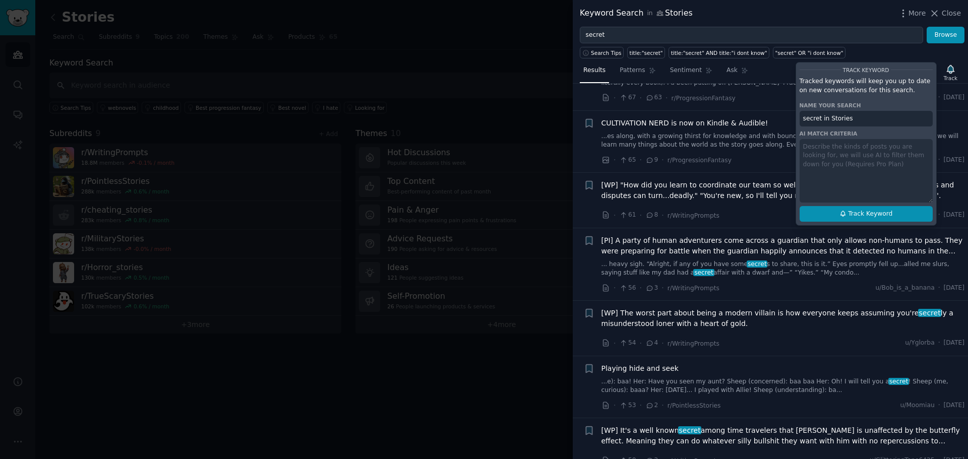
click at [897, 214] on button "Track Keyword" at bounding box center [865, 214] width 133 height 16
type input "secret in Stories"
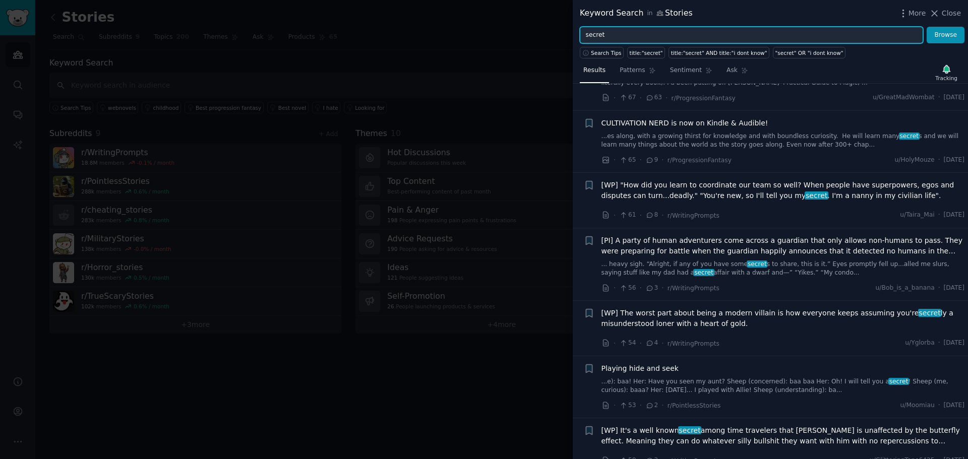
click at [610, 37] on input "secret" at bounding box center [751, 35] width 343 height 17
paste input "revenge"
type input "revenge"
click at [926, 27] on button "Browse" at bounding box center [945, 35] width 38 height 17
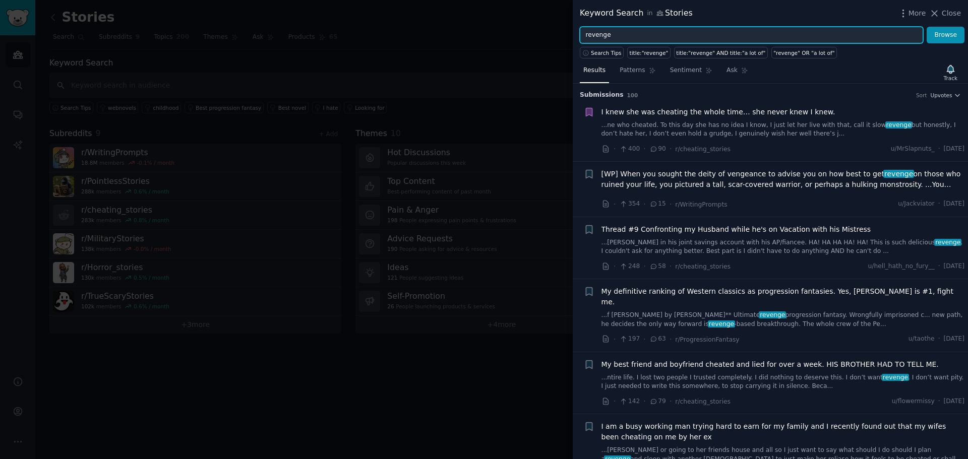
scroll to position [16, 0]
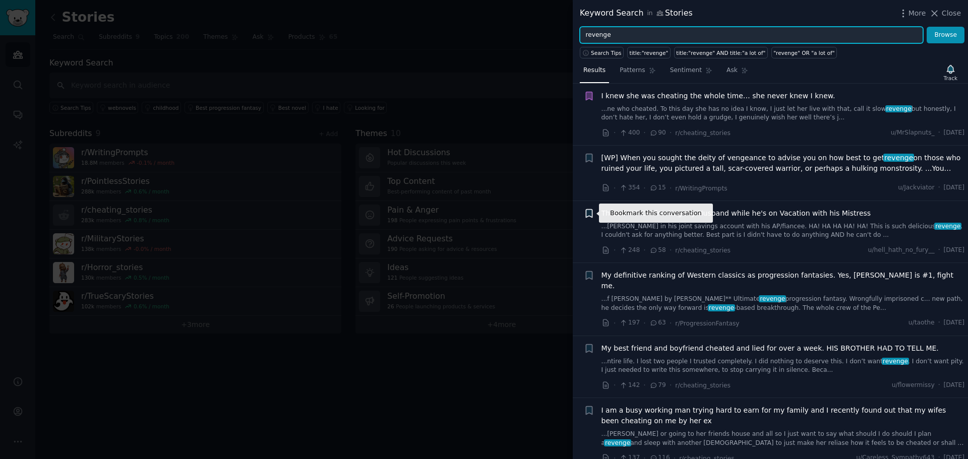
click at [590, 215] on icon "button" at bounding box center [589, 213] width 6 height 8
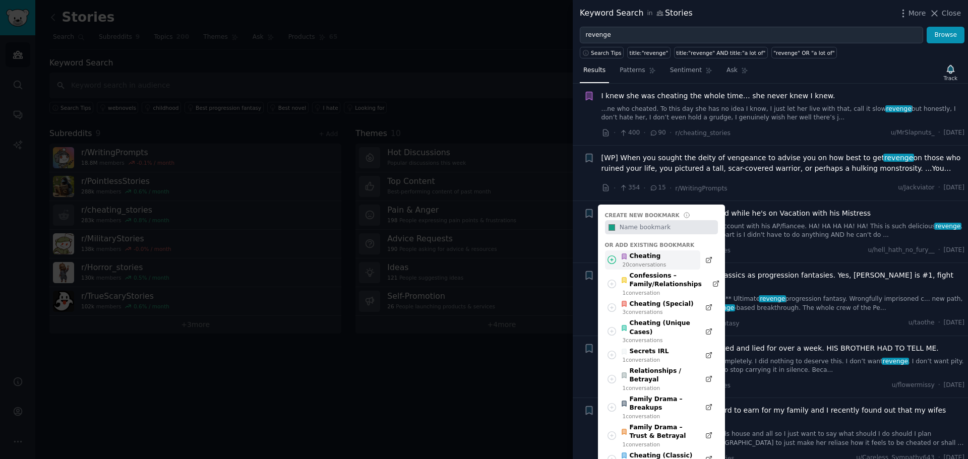
click at [648, 258] on div "Cheating" at bounding box center [642, 256] width 45 height 9
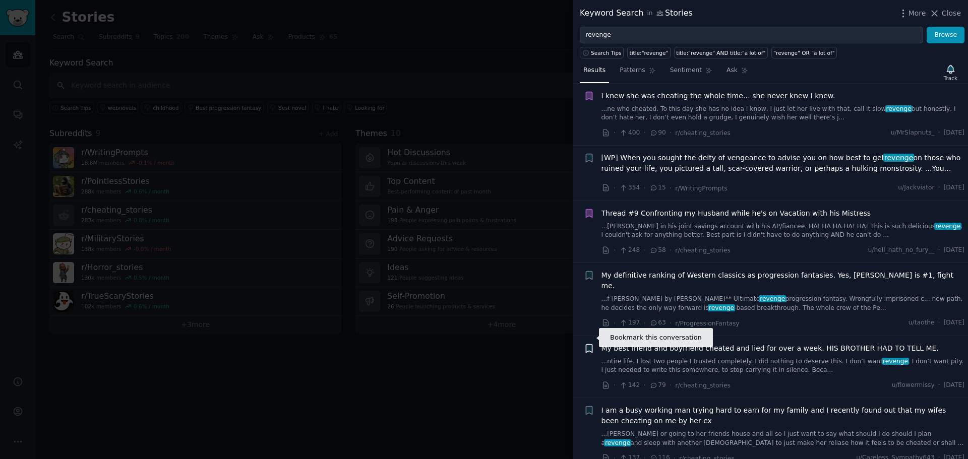
click at [588, 344] on icon "button" at bounding box center [589, 348] width 6 height 8
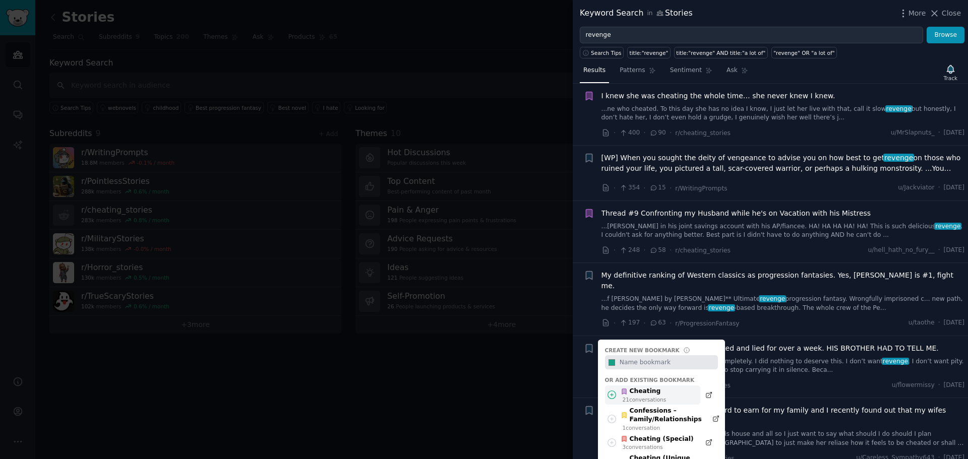
click at [644, 387] on div "Cheating" at bounding box center [642, 391] width 45 height 9
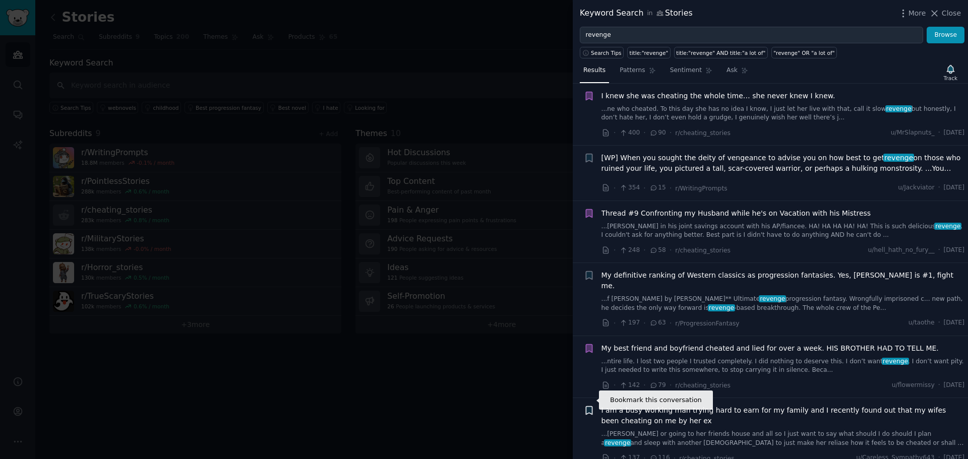
click at [587, 407] on icon "button" at bounding box center [589, 411] width 6 height 8
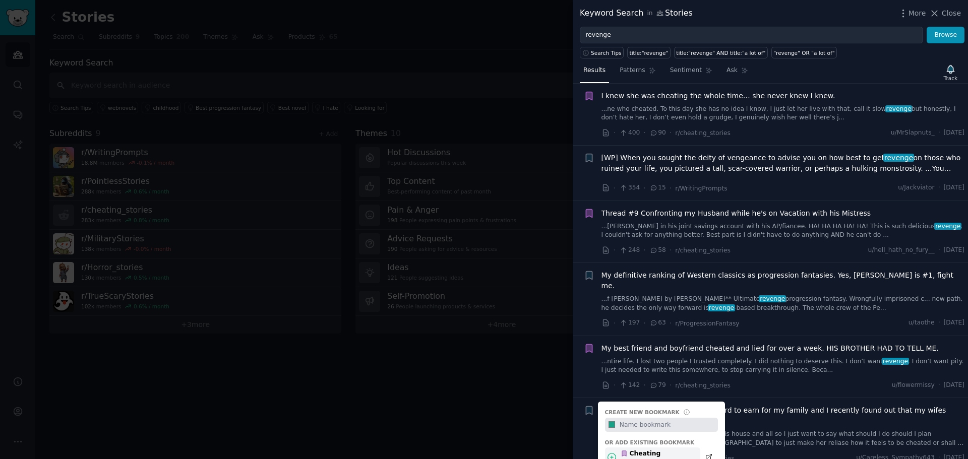
click at [645, 458] on div "22 conversation s" at bounding box center [644, 461] width 44 height 7
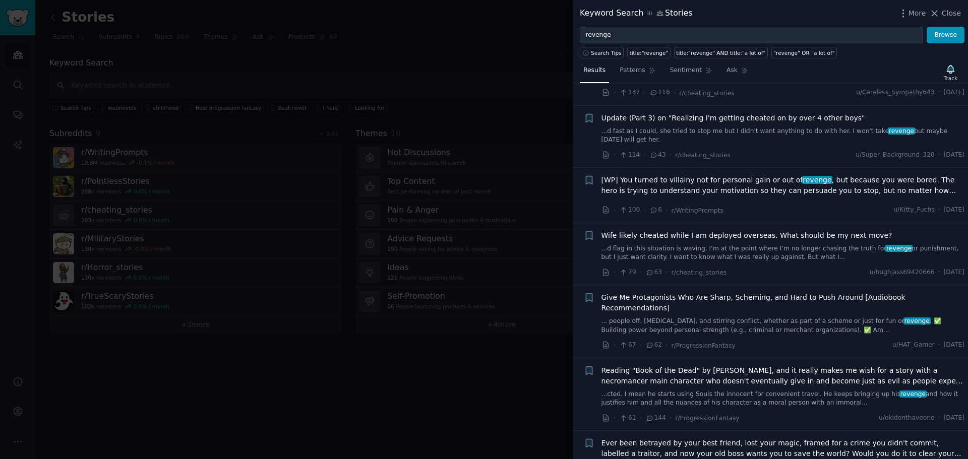
scroll to position [398, 0]
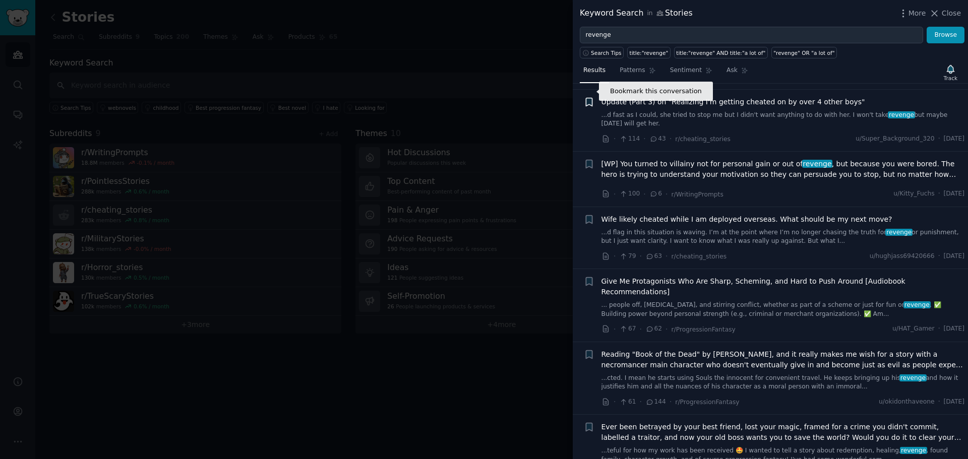
click at [591, 98] on icon "button" at bounding box center [589, 102] width 6 height 8
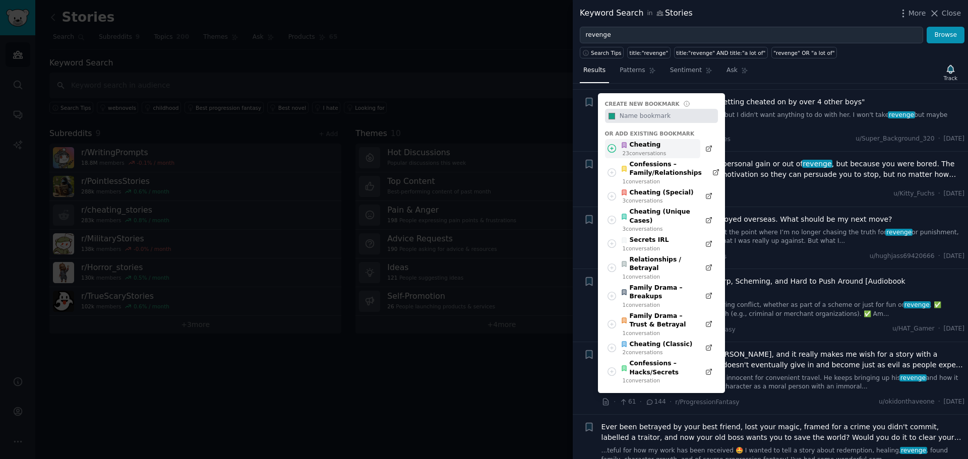
click at [623, 150] on div "23 conversation s" at bounding box center [644, 153] width 44 height 7
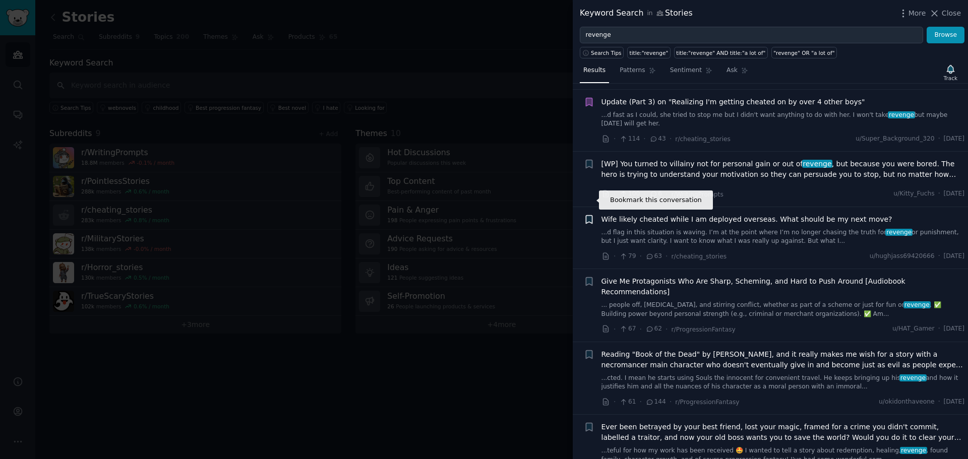
click at [588, 215] on icon "button" at bounding box center [589, 219] width 6 height 8
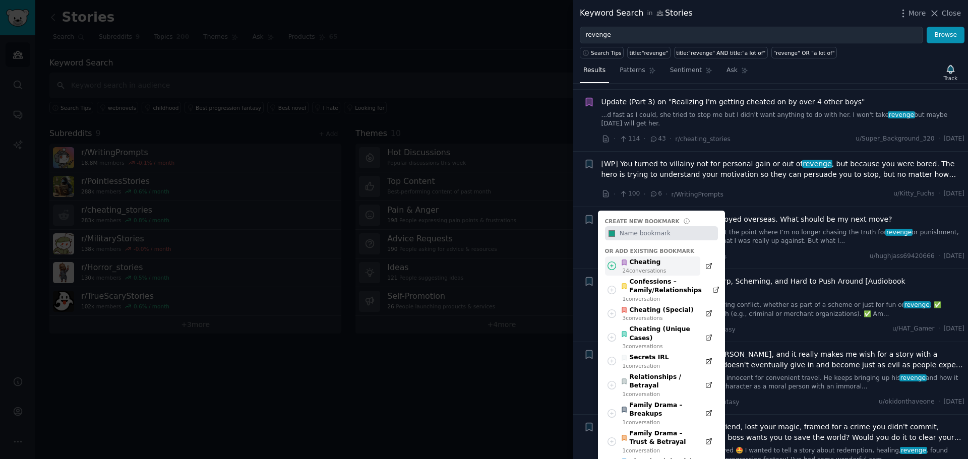
click at [629, 267] on div "24 conversation s" at bounding box center [644, 270] width 44 height 7
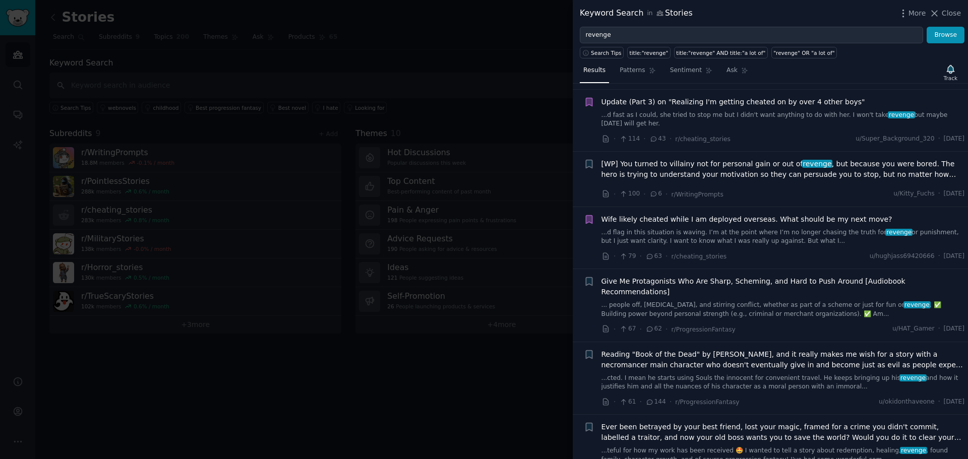
drag, startPoint x: 943, startPoint y: 11, endPoint x: 36, endPoint y: 200, distance: 926.6
click at [943, 11] on span "Close" at bounding box center [950, 13] width 19 height 11
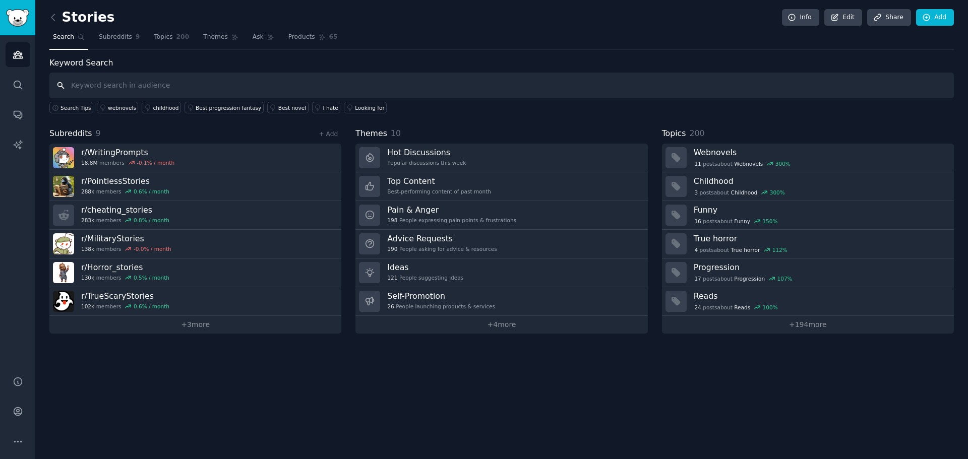
click at [201, 86] on input "text" at bounding box center [501, 86] width 904 height 26
paste input "History Stories"
type input "History Stories"
click at [54, 19] on icon at bounding box center [53, 17] width 11 height 11
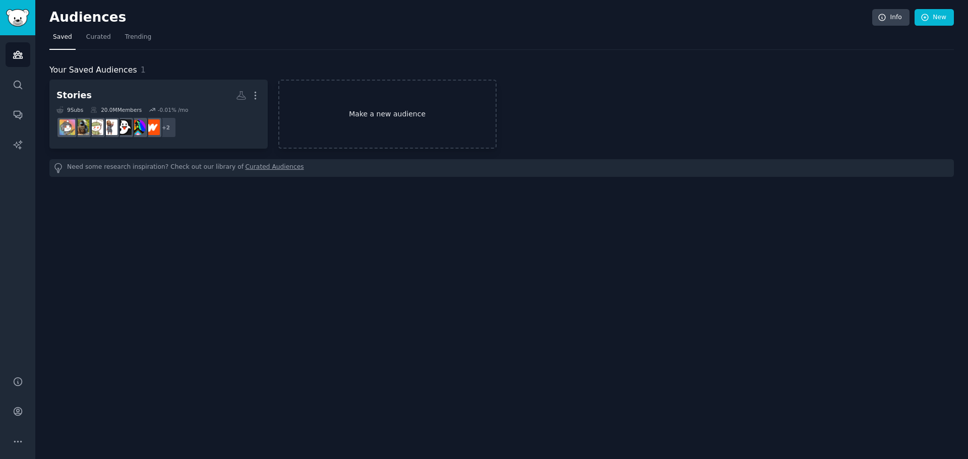
click at [400, 116] on link "Make a new audience" at bounding box center [387, 114] width 218 height 69
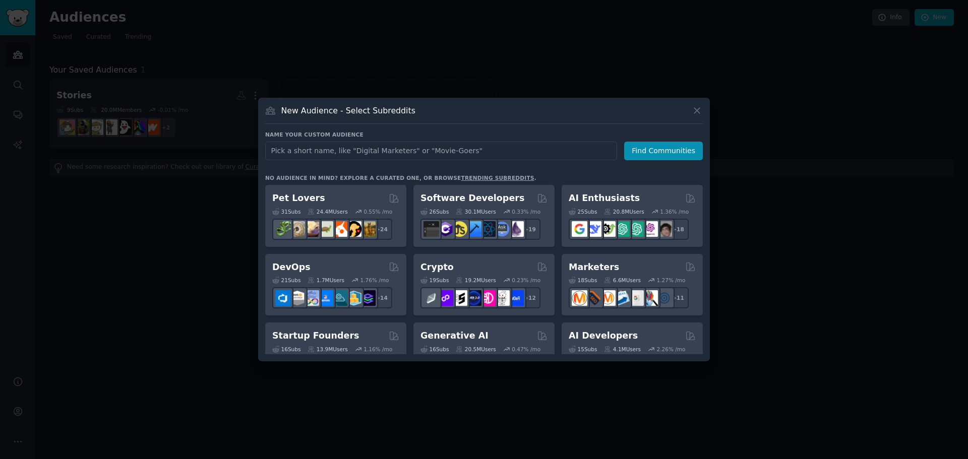
click at [416, 150] on input "text" at bounding box center [441, 151] width 352 height 19
type input "History Stories"
click at [679, 150] on button "Find Communities" at bounding box center [663, 151] width 79 height 19
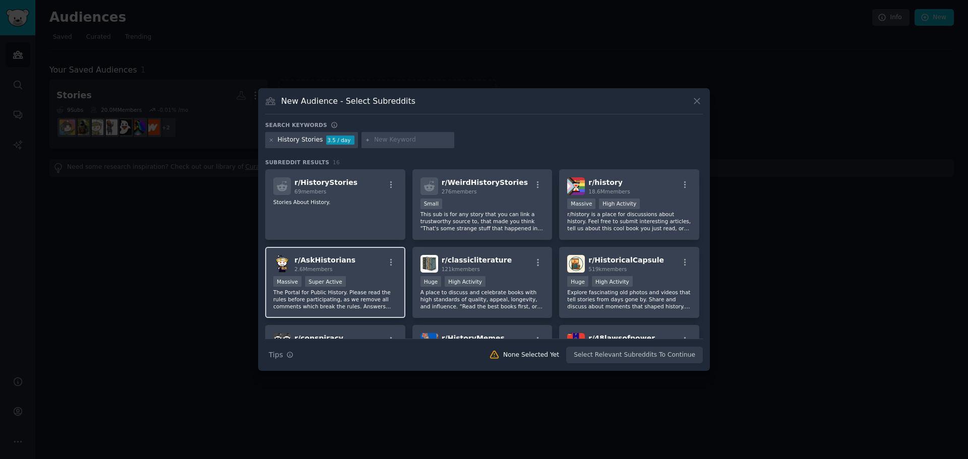
click at [351, 268] on div "r/ AskHistorians 2.6M members" at bounding box center [335, 264] width 124 height 18
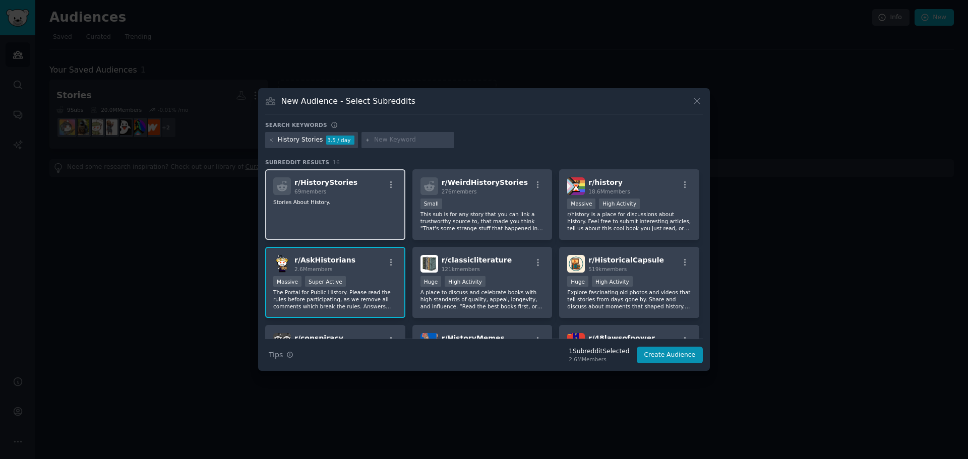
click at [353, 221] on div "r/ HistoryStories 69 members Stories About History." at bounding box center [335, 204] width 140 height 71
click at [368, 269] on div "r/ AskHistorians 2.6M members" at bounding box center [335, 264] width 124 height 18
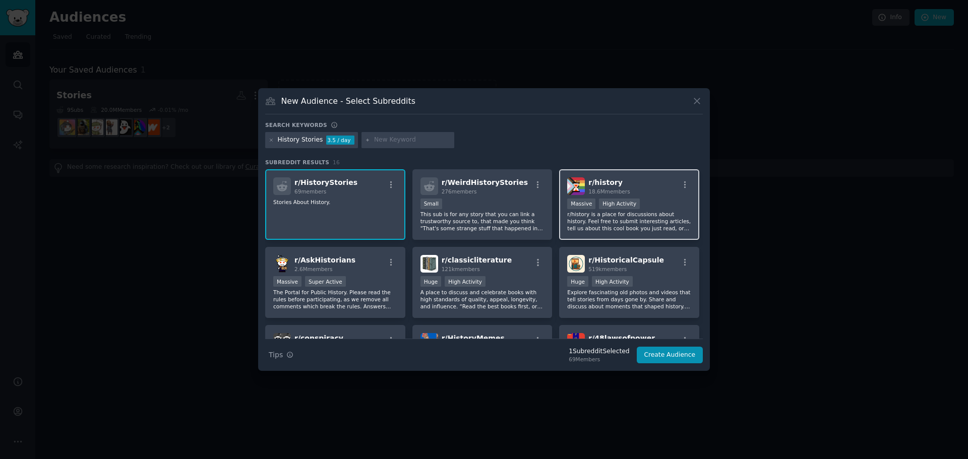
click at [649, 194] on div "r/ history 18.6M members" at bounding box center [629, 186] width 124 height 18
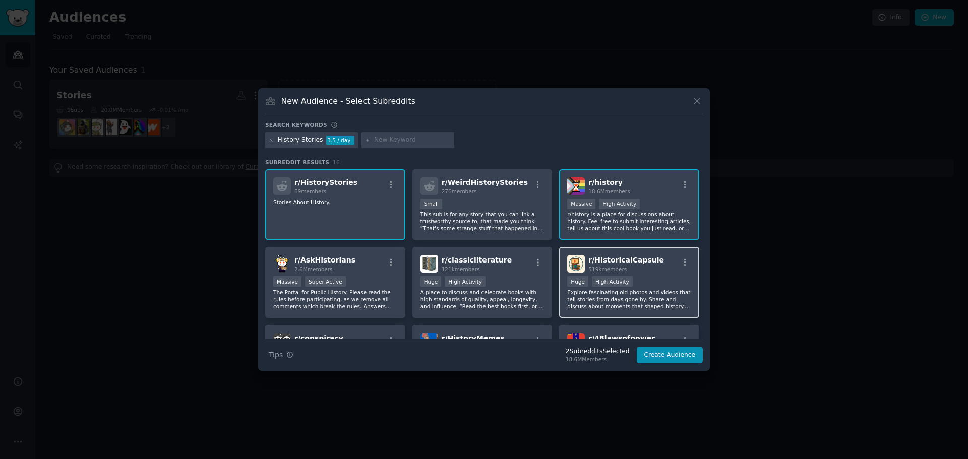
click at [640, 278] on div ">= 80th percentile for submissions / day Huge High Activity" at bounding box center [629, 282] width 124 height 13
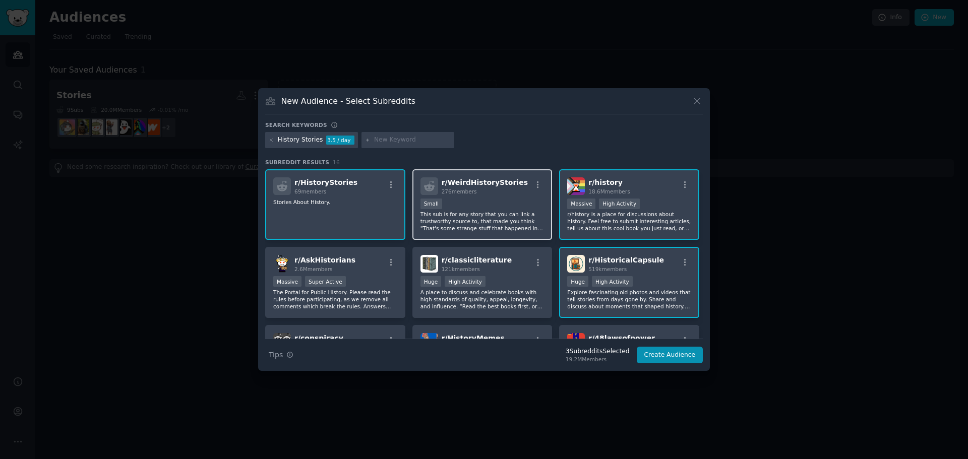
click at [489, 193] on div "276 members" at bounding box center [484, 191] width 86 height 7
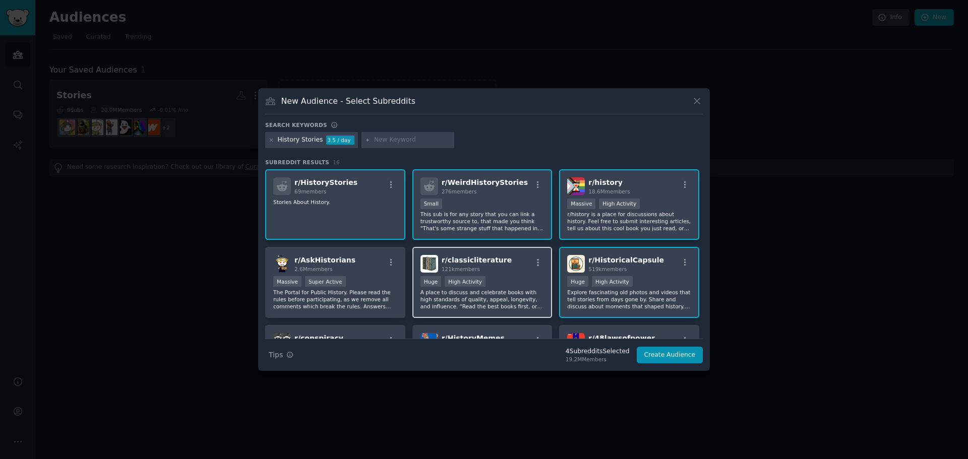
click at [517, 275] on div "r/ classicliterature 121k members 100,000 - 1,000,000 members Huge High Activit…" at bounding box center [482, 282] width 140 height 71
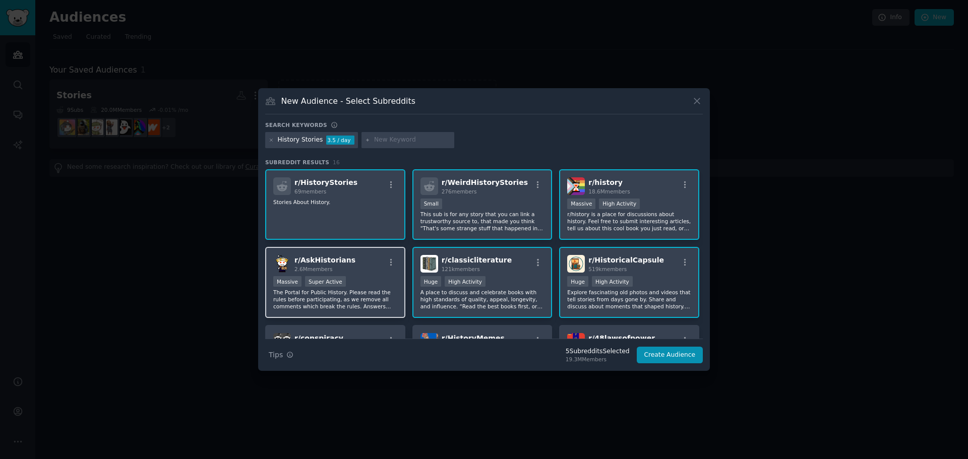
click at [367, 263] on div "r/ AskHistorians 2.6M members" at bounding box center [335, 264] width 124 height 18
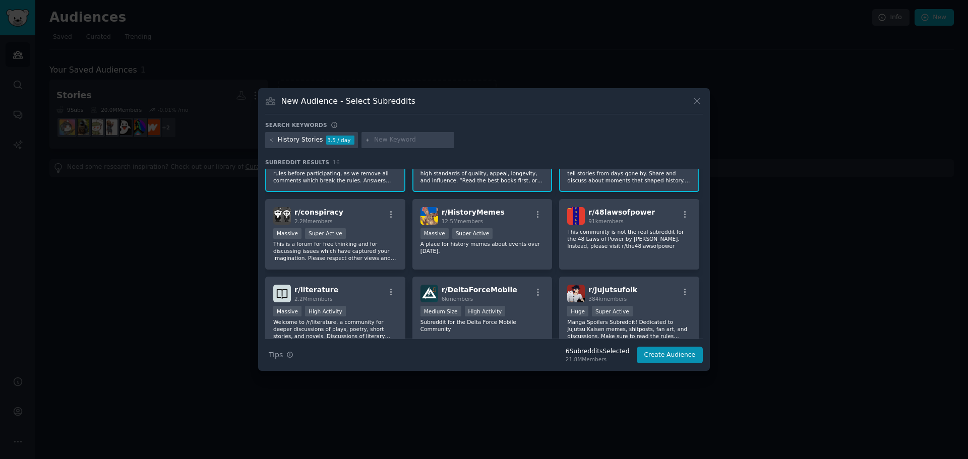
scroll to position [151, 0]
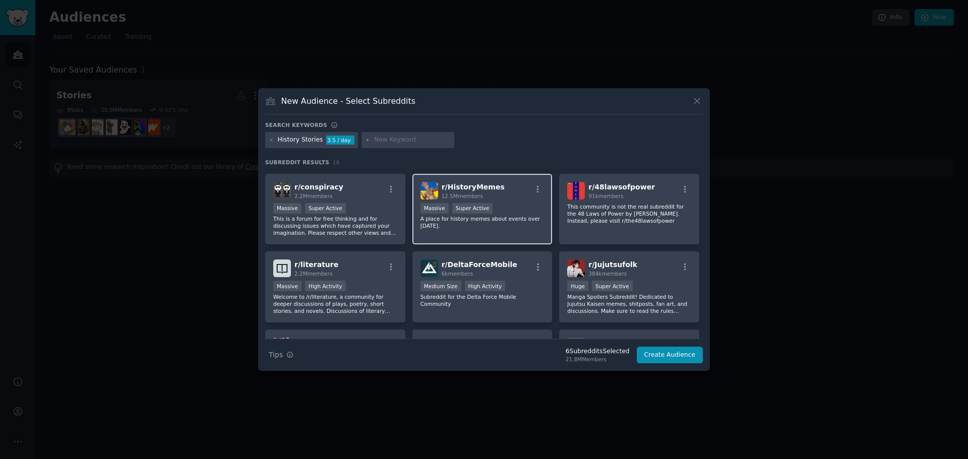
click at [512, 189] on div "r/ HistoryMemes 12.5M members" at bounding box center [482, 191] width 124 height 18
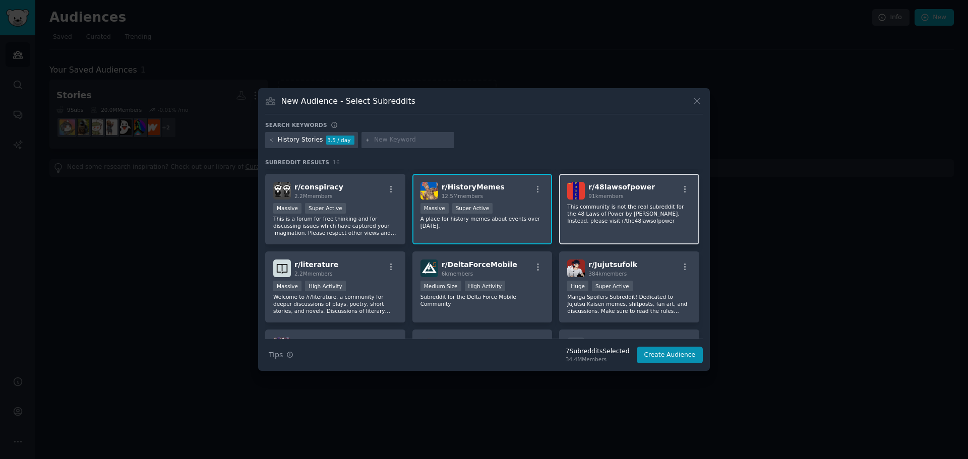
click at [636, 196] on div "91k members" at bounding box center [621, 196] width 67 height 7
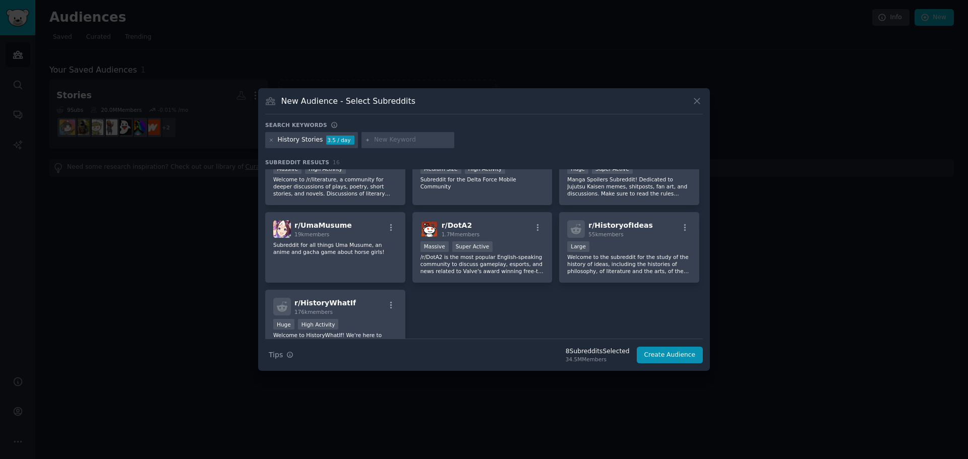
scroll to position [319, 0]
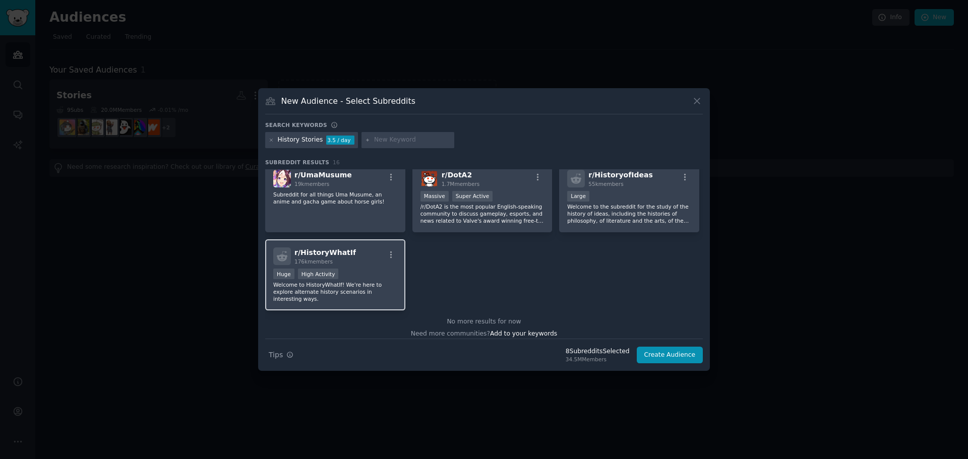
click at [355, 269] on div "Huge High Activity" at bounding box center [335, 275] width 124 height 13
click at [684, 352] on button "Create Audience" at bounding box center [669, 355] width 67 height 17
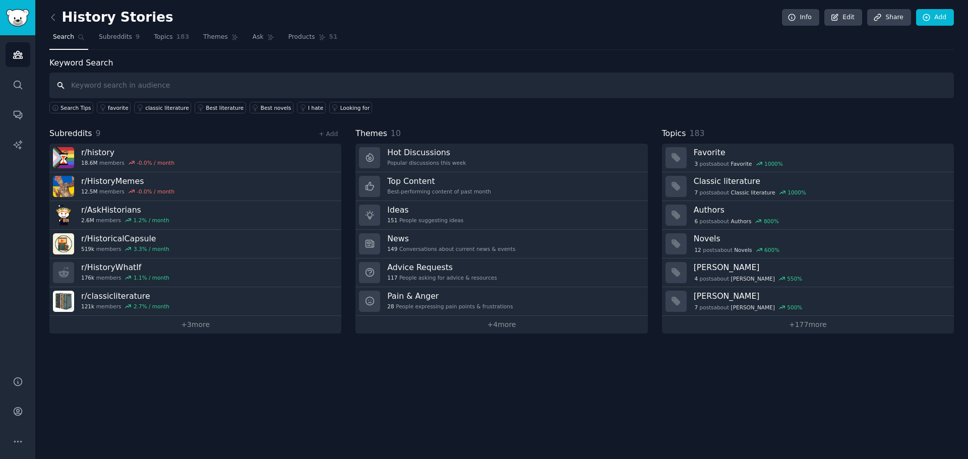
click at [144, 85] on input "text" at bounding box center [501, 86] width 904 height 26
paste input "medieval"
type input "medieval"
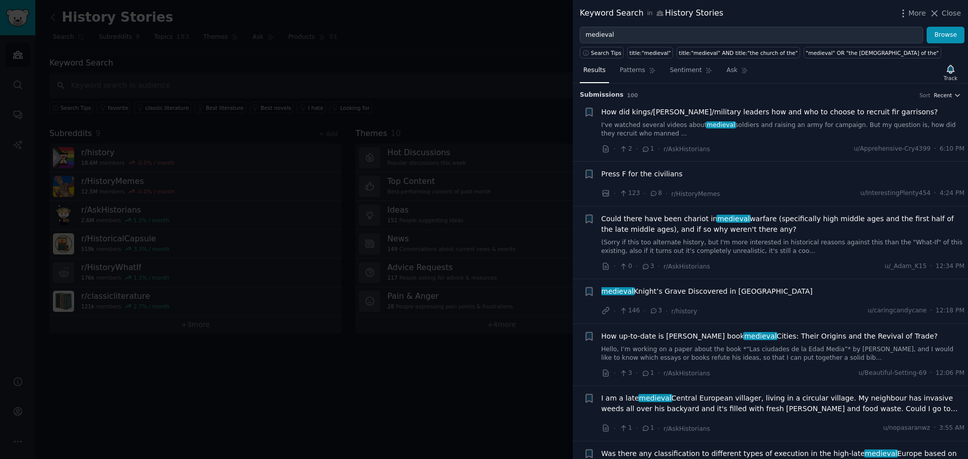
click at [955, 92] on icon "button" at bounding box center [956, 95] width 7 height 7
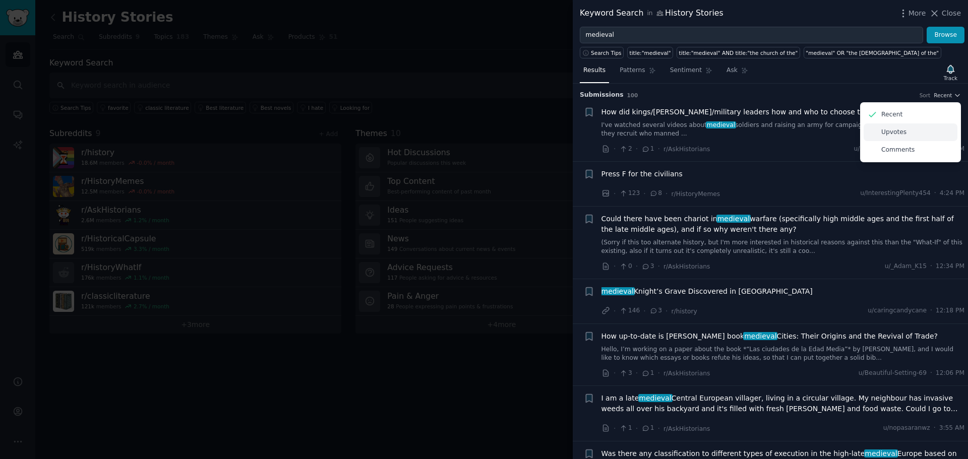
click at [884, 129] on p "Upvotes" at bounding box center [893, 132] width 25 height 9
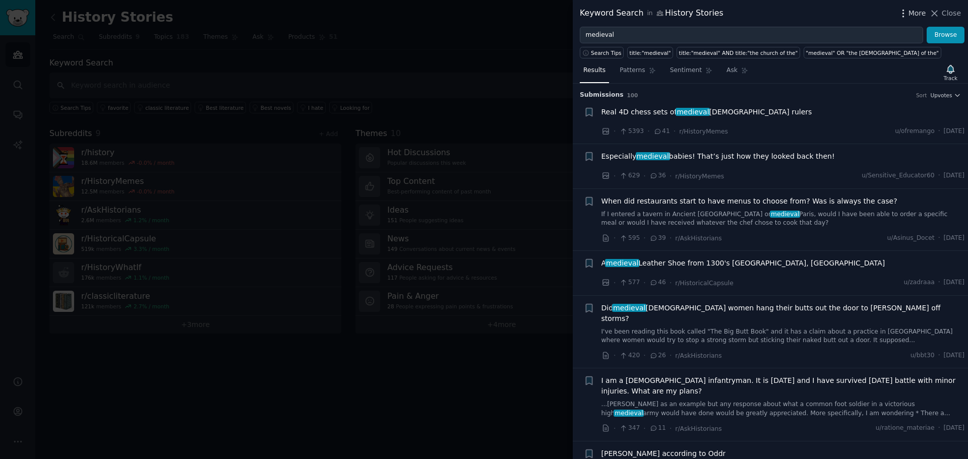
click at [902, 15] on icon "button" at bounding box center [903, 13] width 11 height 11
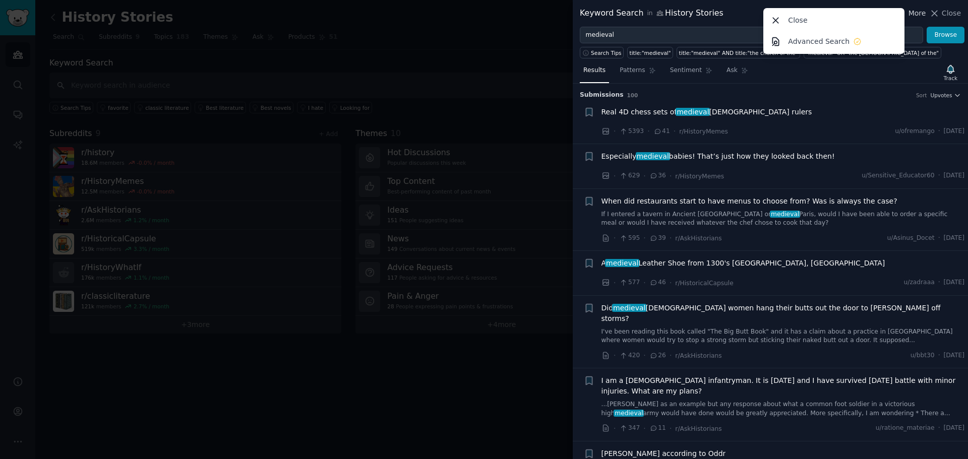
click at [908, 15] on icon "button" at bounding box center [903, 13] width 11 height 11
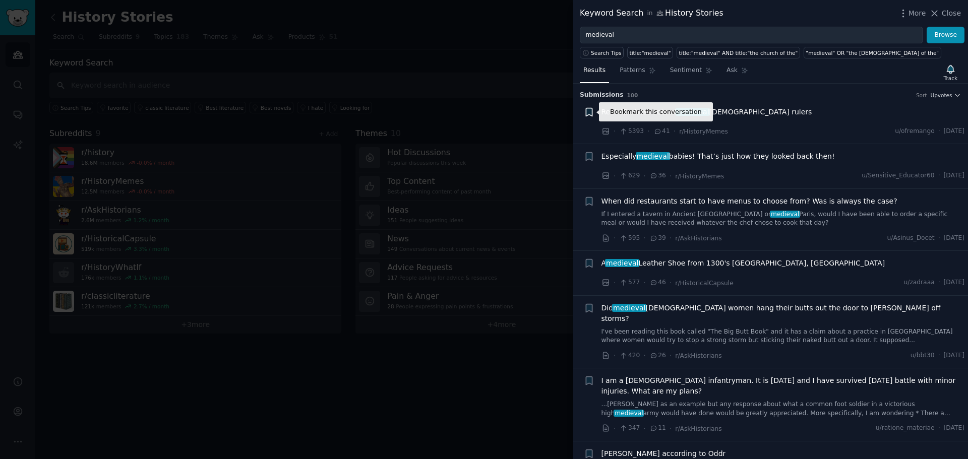
click at [590, 111] on icon "button" at bounding box center [589, 112] width 6 height 8
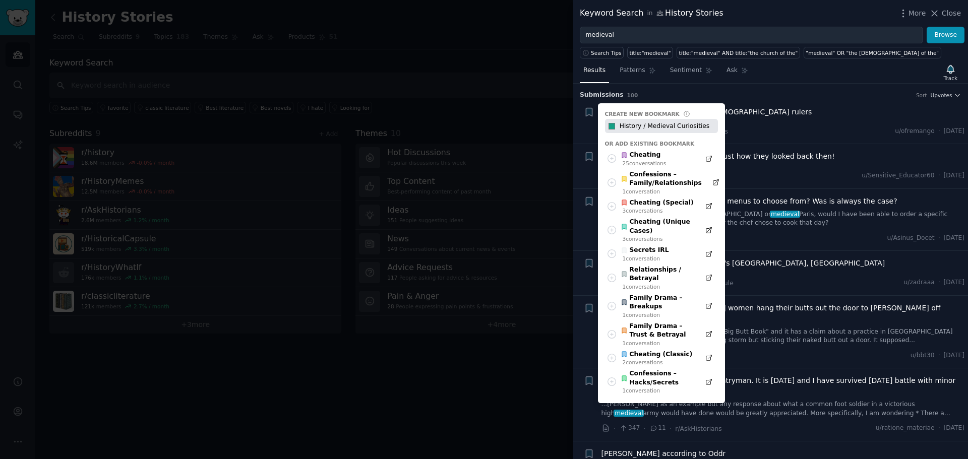
type input "History / Medieval Curiosities"
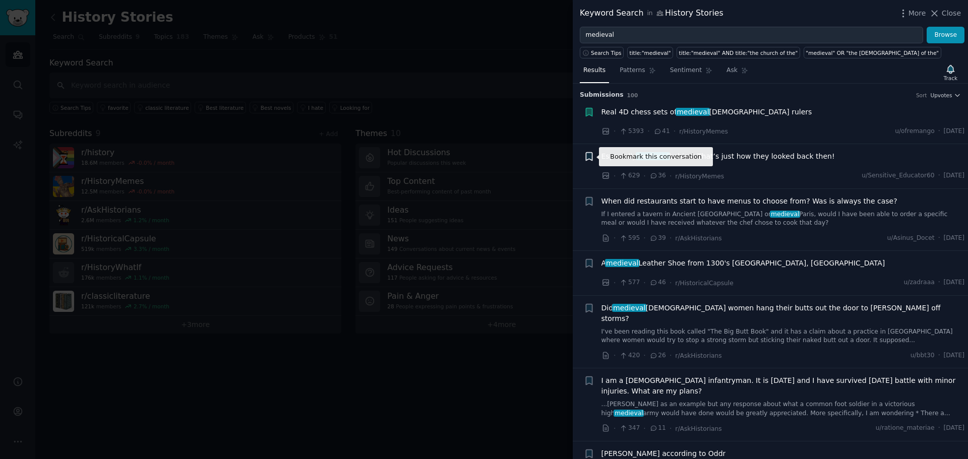
click at [589, 153] on icon "button" at bounding box center [589, 157] width 6 height 8
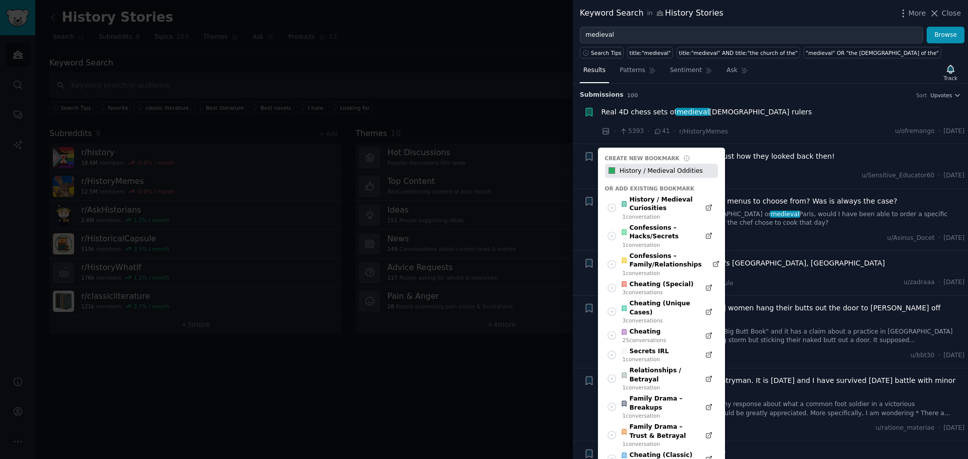
type input "History / Medieval Oddities"
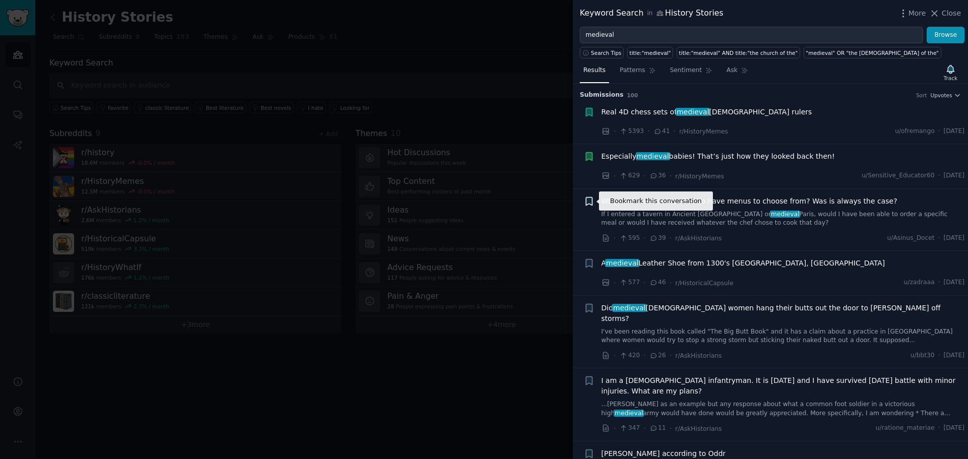
click at [591, 200] on icon "button" at bounding box center [589, 201] width 6 height 8
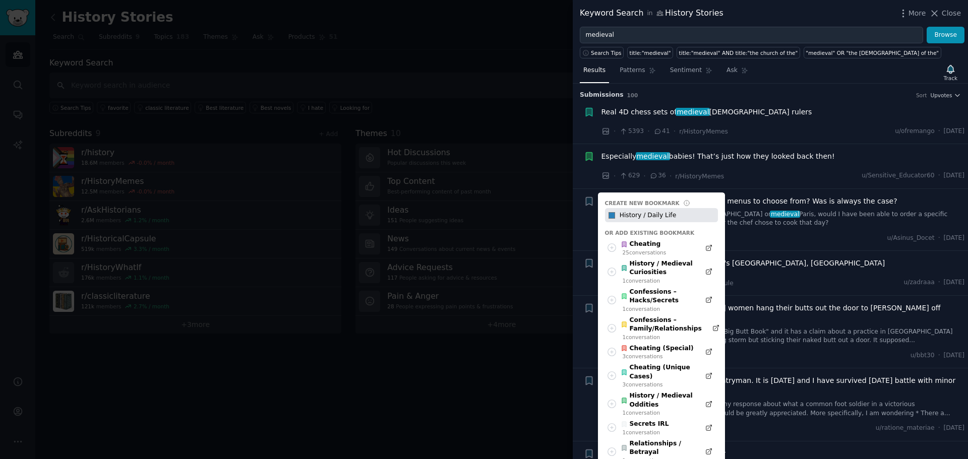
type input "History / Daily Life"
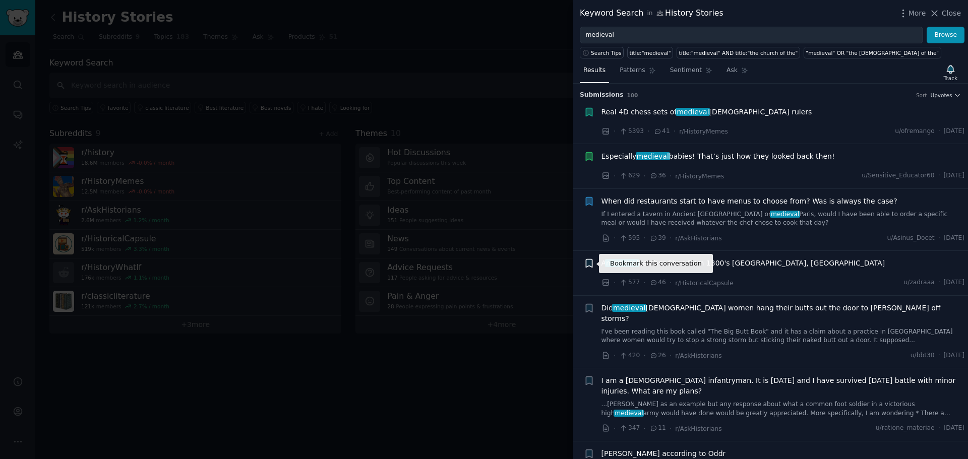
click at [589, 265] on icon "button" at bounding box center [589, 264] width 6 height 8
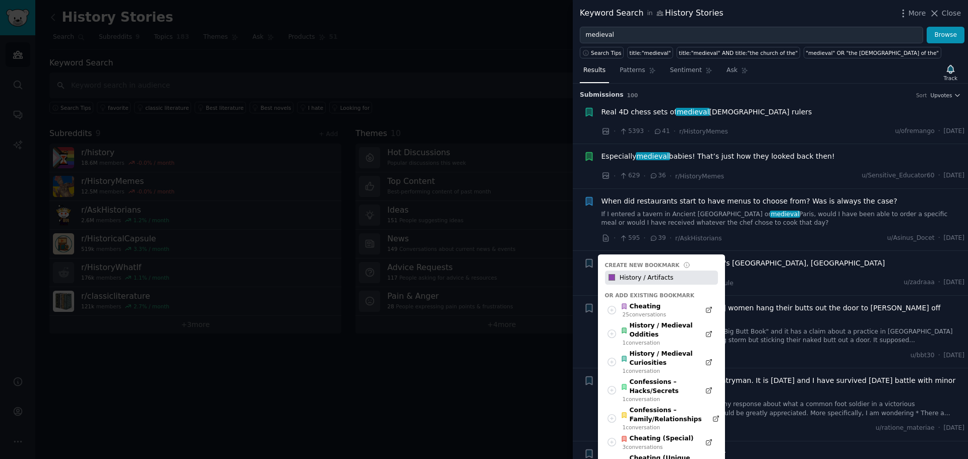
type input "History / Artifacts"
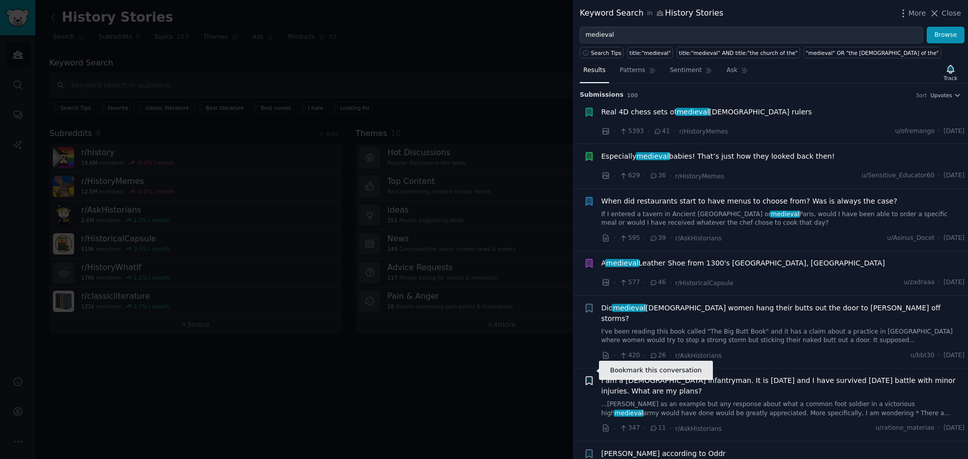
click at [591, 377] on icon "button" at bounding box center [589, 381] width 6 height 8
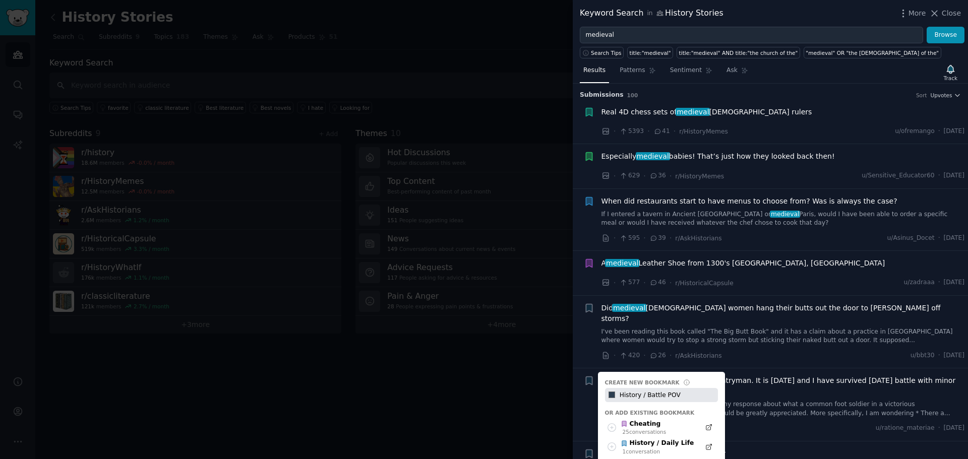
type input "History / Battle POV"
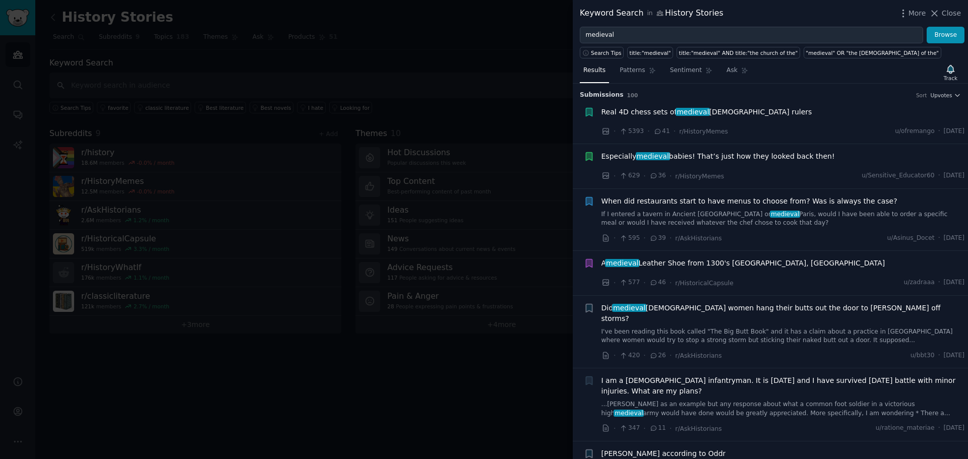
click at [589, 377] on icon "button" at bounding box center [589, 381] width 6 height 8
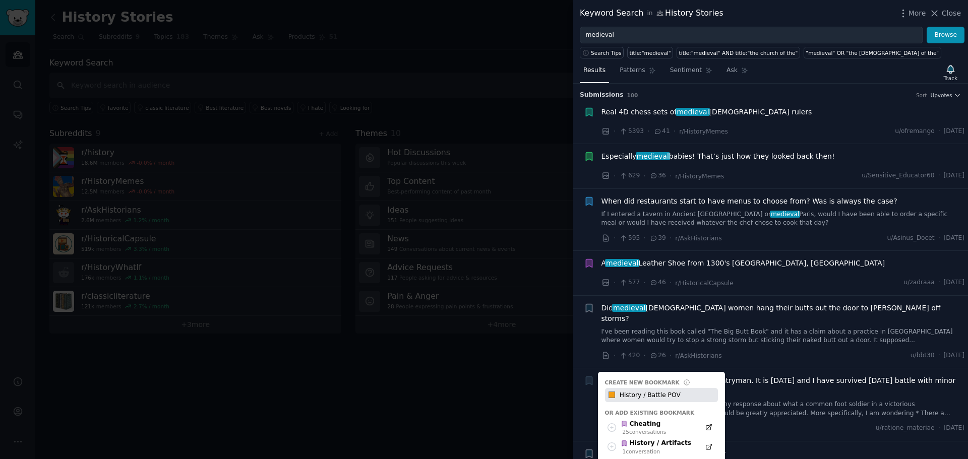
type input "History / Battle POV"
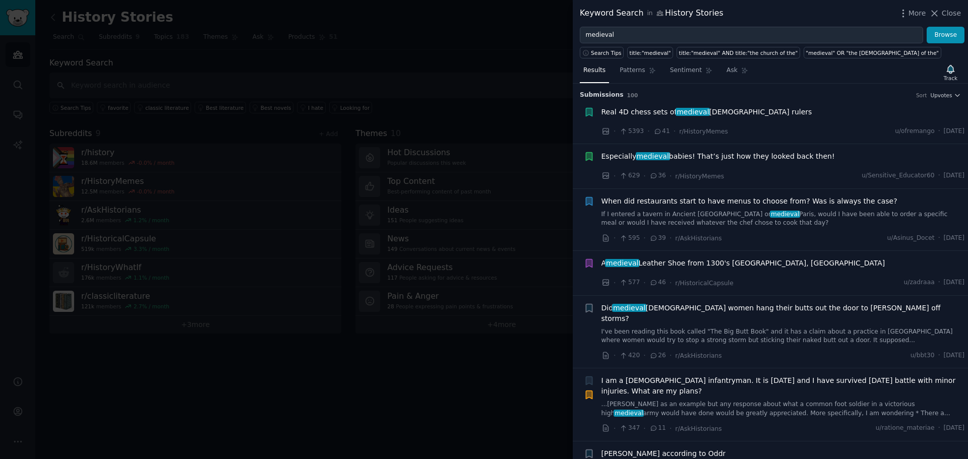
click at [587, 377] on icon "button" at bounding box center [589, 381] width 6 height 8
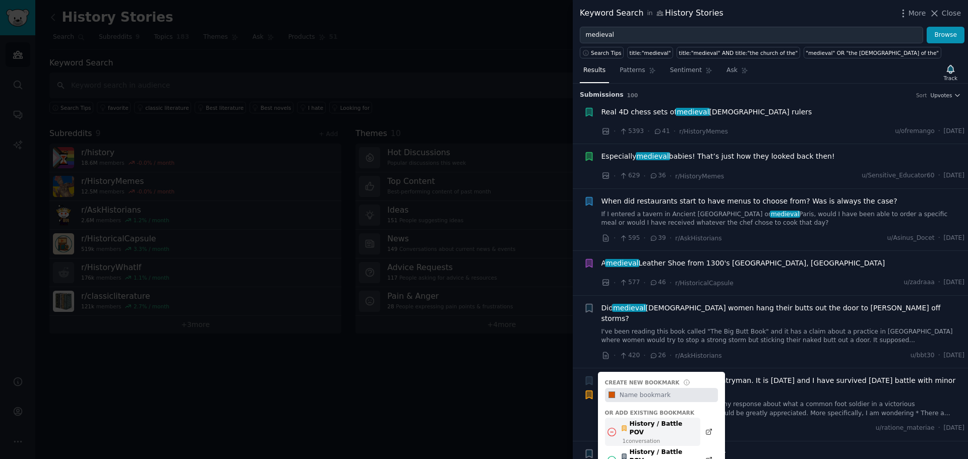
click at [612, 427] on icon at bounding box center [611, 432] width 11 height 11
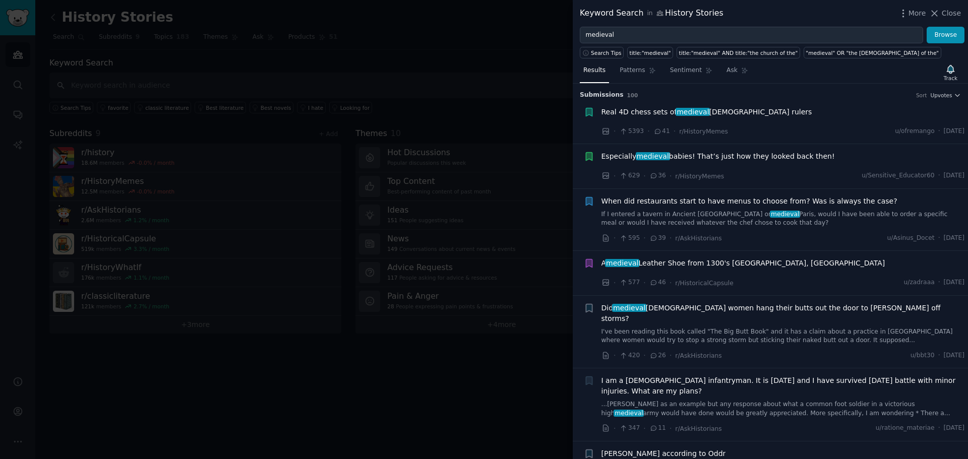
click at [589, 377] on icon "button" at bounding box center [589, 381] width 6 height 8
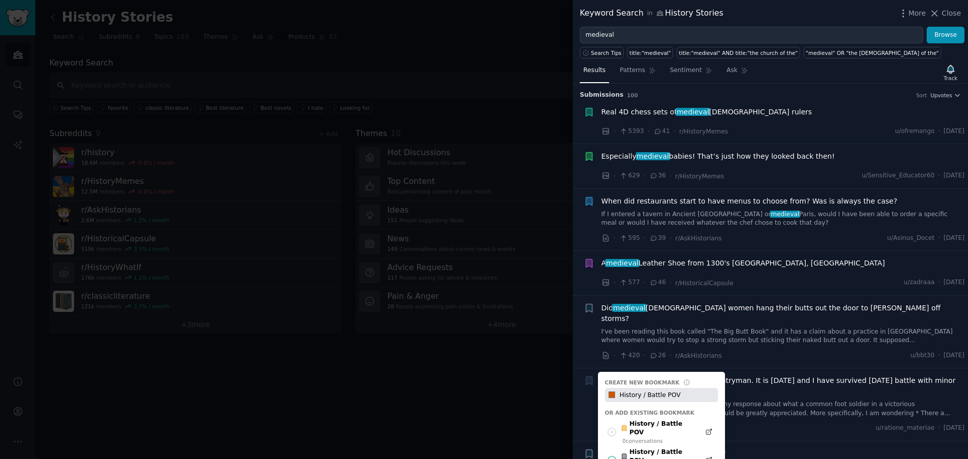
type input "History / Battle POV"
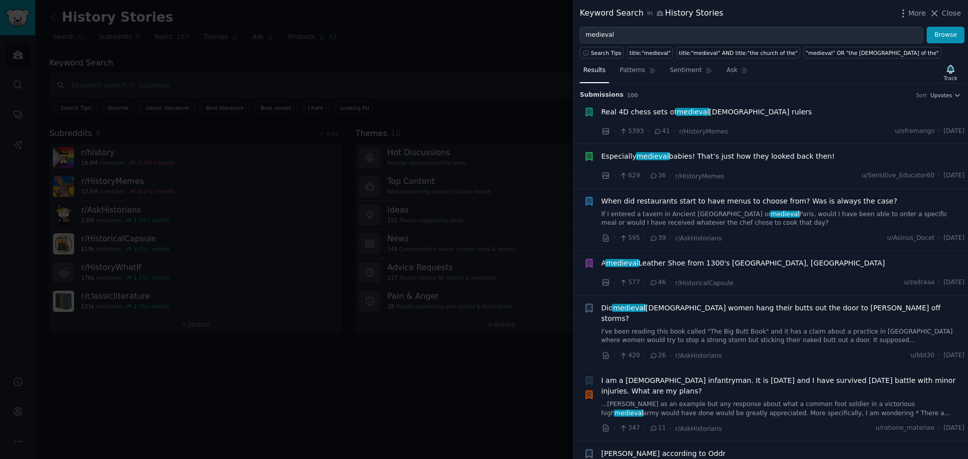
click at [588, 377] on icon "button" at bounding box center [589, 381] width 6 height 8
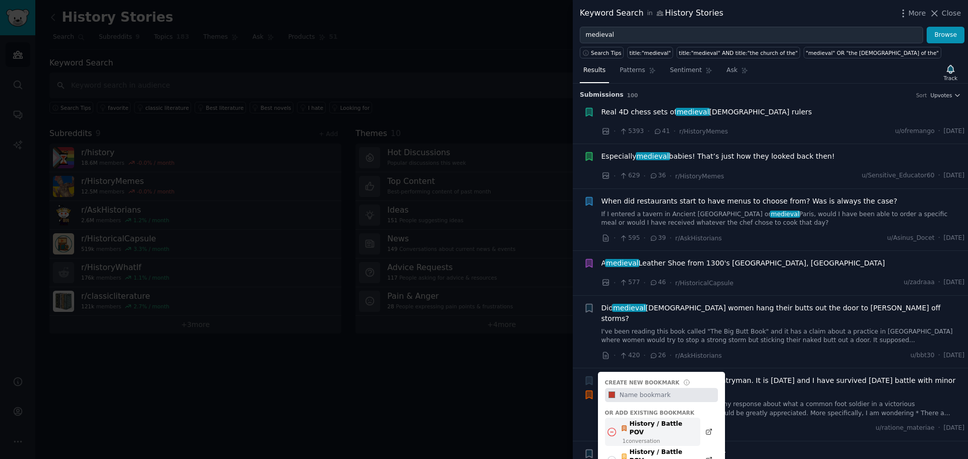
scroll to position [50, 0]
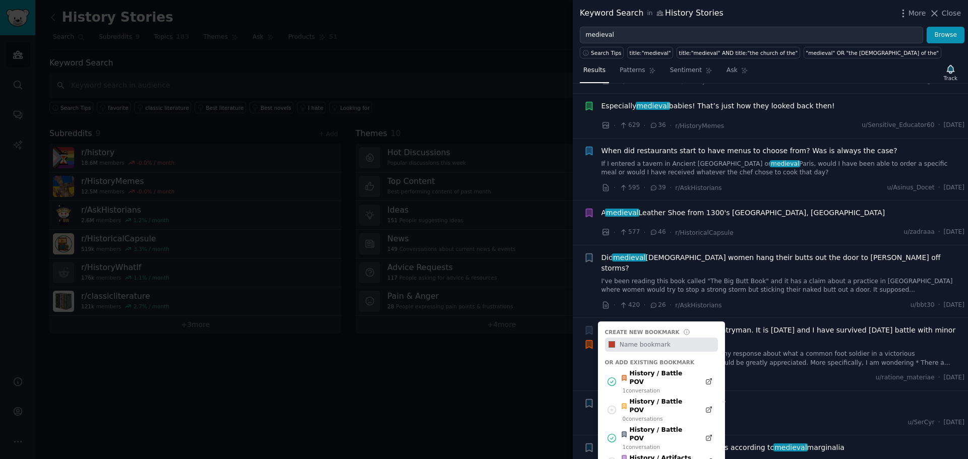
click at [586, 292] on div "+" at bounding box center [589, 281] width 11 height 58
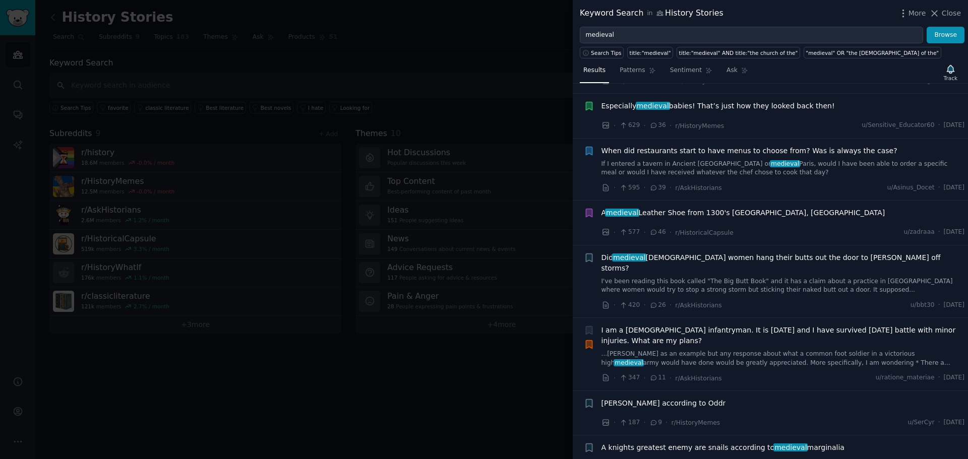
click at [589, 341] on icon "button" at bounding box center [589, 345] width 6 height 8
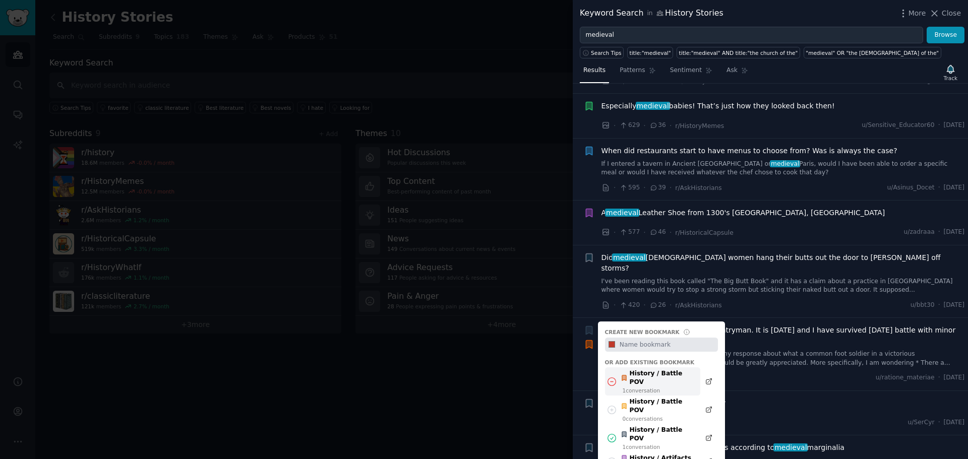
click at [613, 377] on icon at bounding box center [612, 381] width 8 height 8
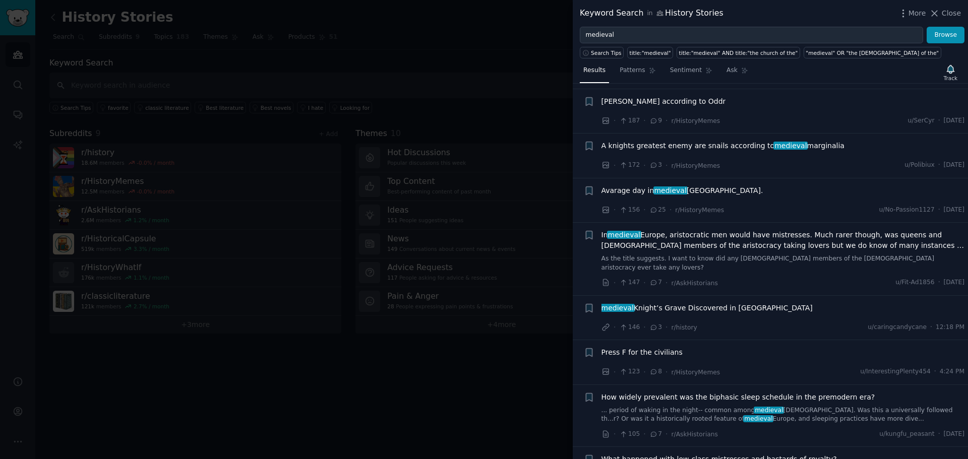
scroll to position [353, 0]
click at [589, 140] on icon "button" at bounding box center [589, 145] width 11 height 11
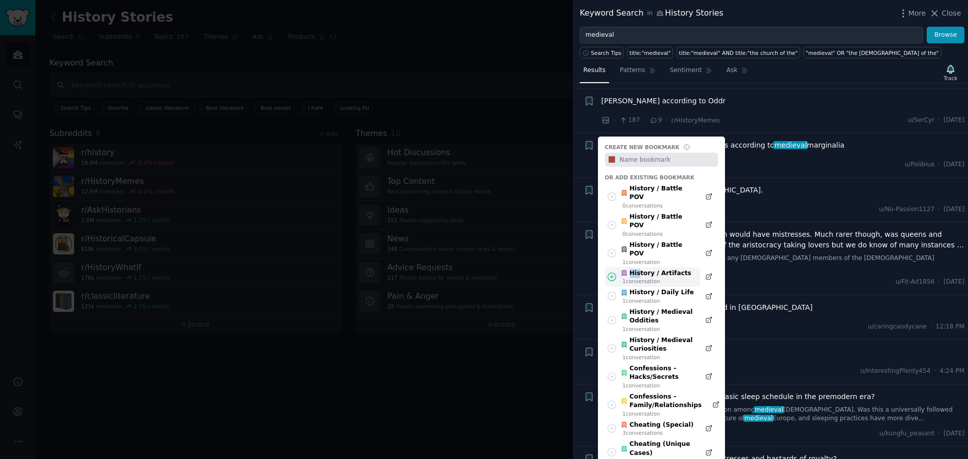
drag, startPoint x: 638, startPoint y: 238, endPoint x: 627, endPoint y: 236, distance: 11.3
click at [627, 269] on div "History / Artifacts" at bounding box center [655, 273] width 71 height 9
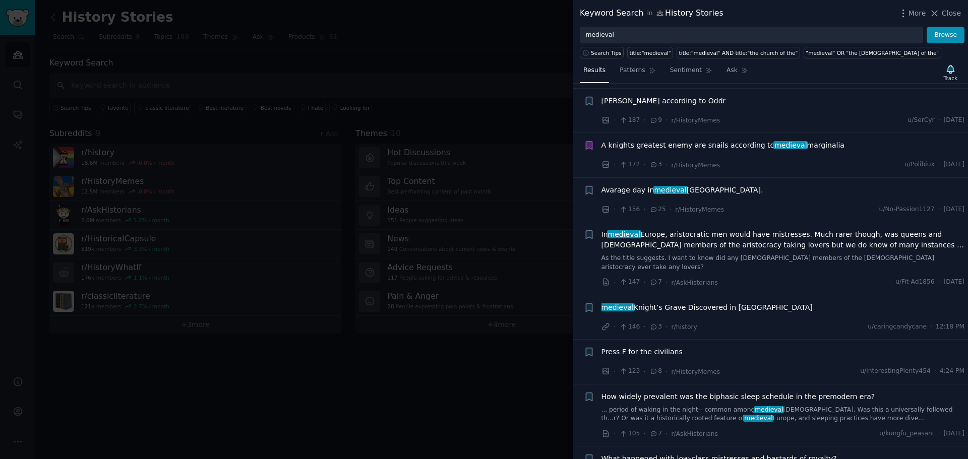
click at [586, 142] on icon "button" at bounding box center [589, 146] width 6 height 8
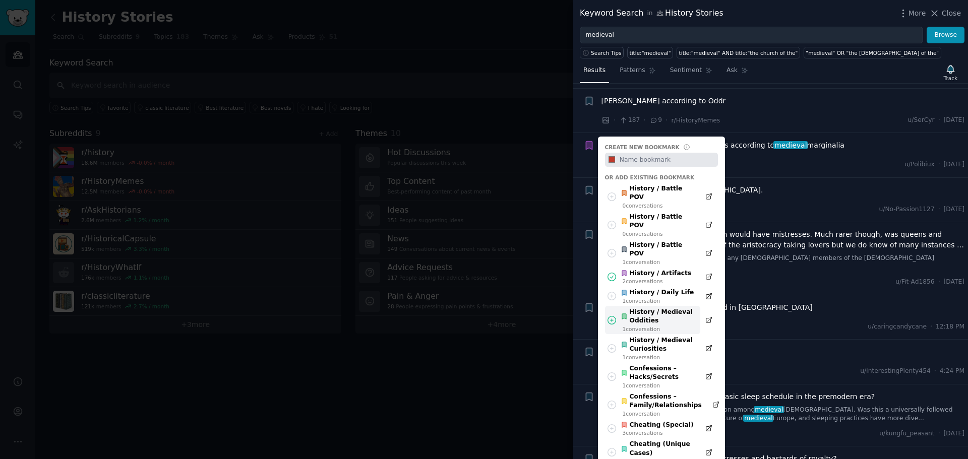
click at [642, 308] on div "History / Medieval Oddities" at bounding box center [657, 317] width 74 height 18
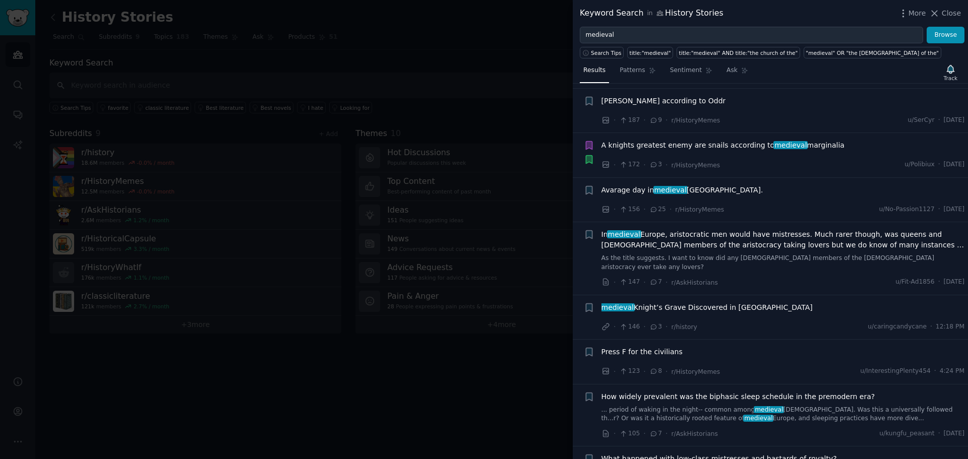
click at [586, 140] on icon "button" at bounding box center [589, 145] width 11 height 11
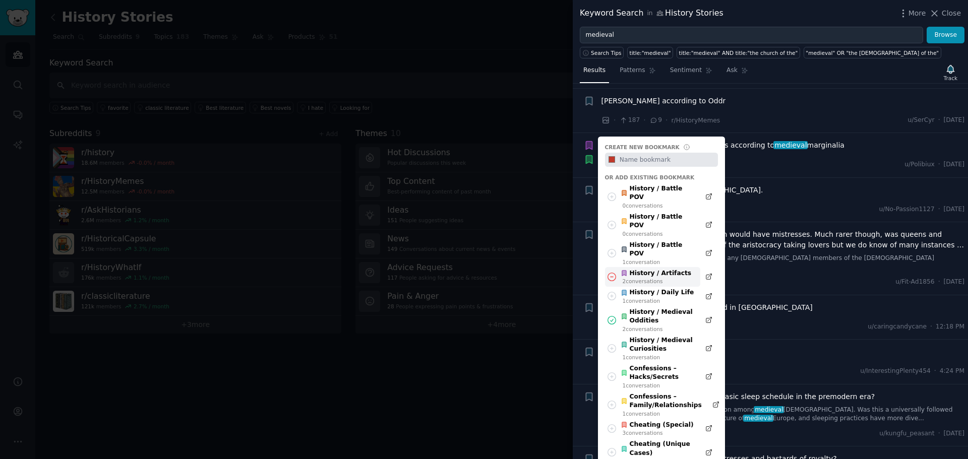
click at [609, 272] on icon at bounding box center [611, 277] width 11 height 11
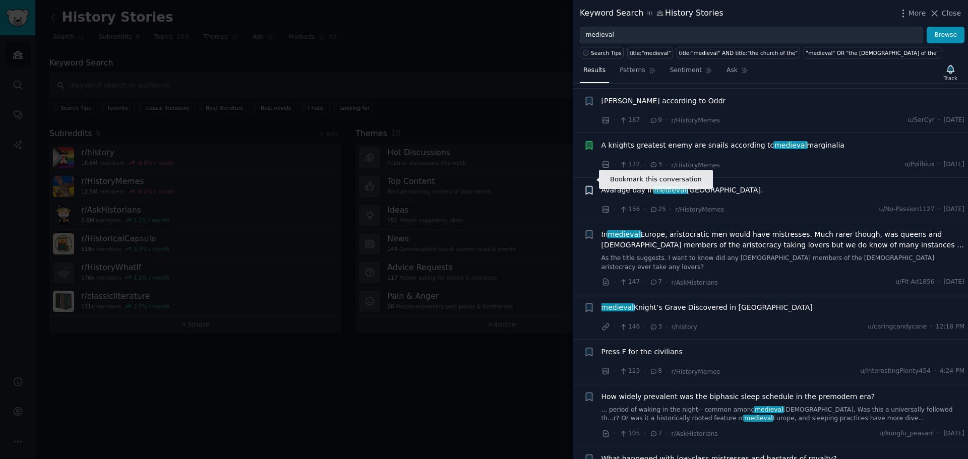
click at [589, 186] on icon "button" at bounding box center [589, 190] width 6 height 8
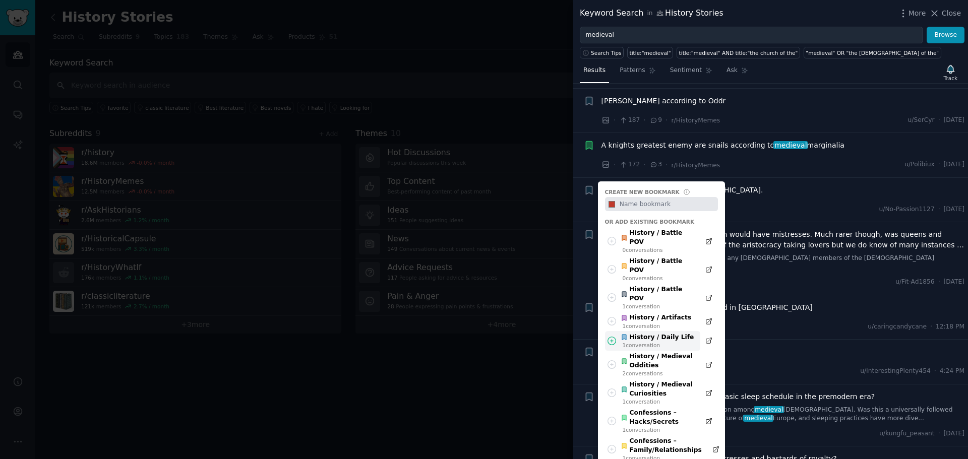
click at [634, 333] on div "History / Daily Life" at bounding box center [656, 337] width 73 height 9
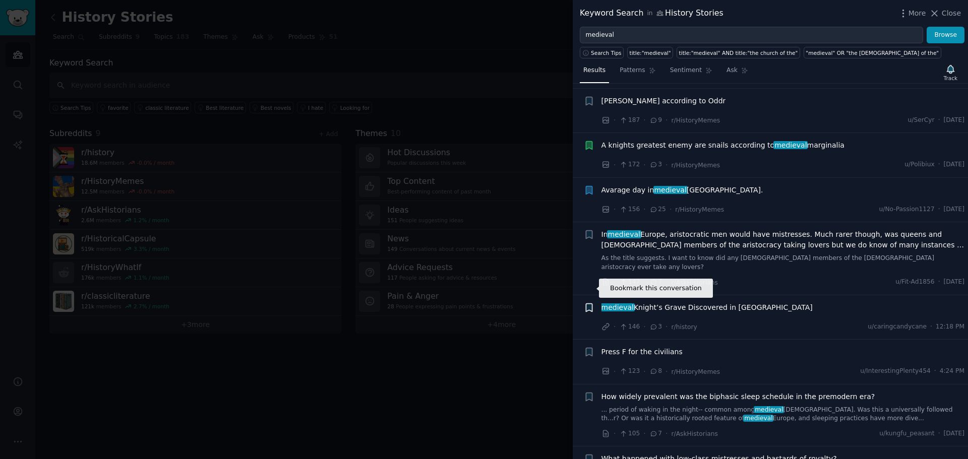
click at [586, 303] on icon "button" at bounding box center [589, 307] width 6 height 8
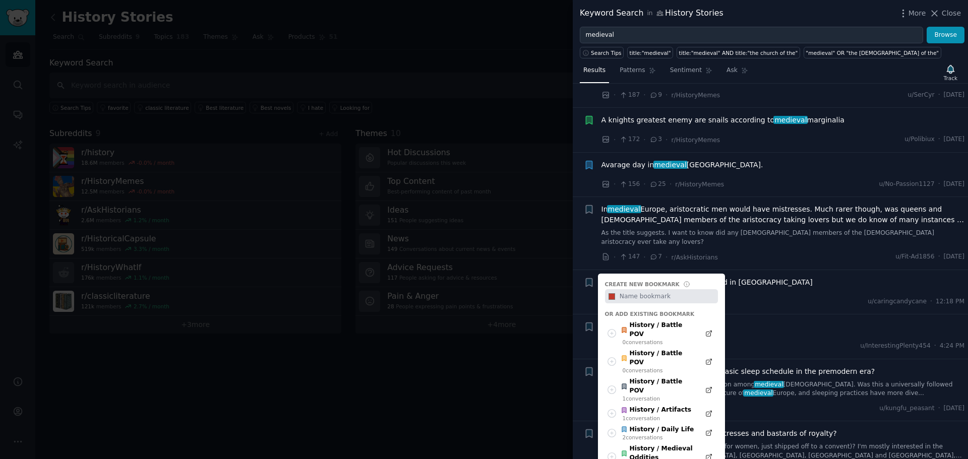
scroll to position [403, 0]
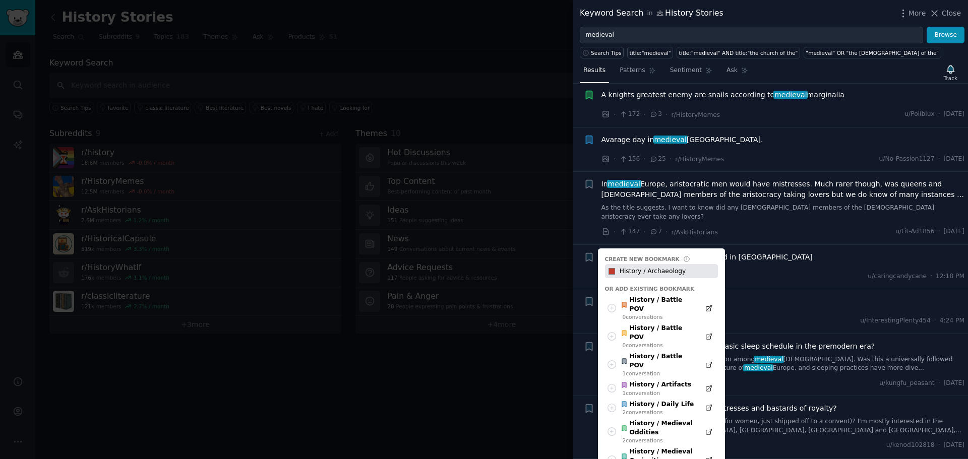
type input "History / Archaeology"
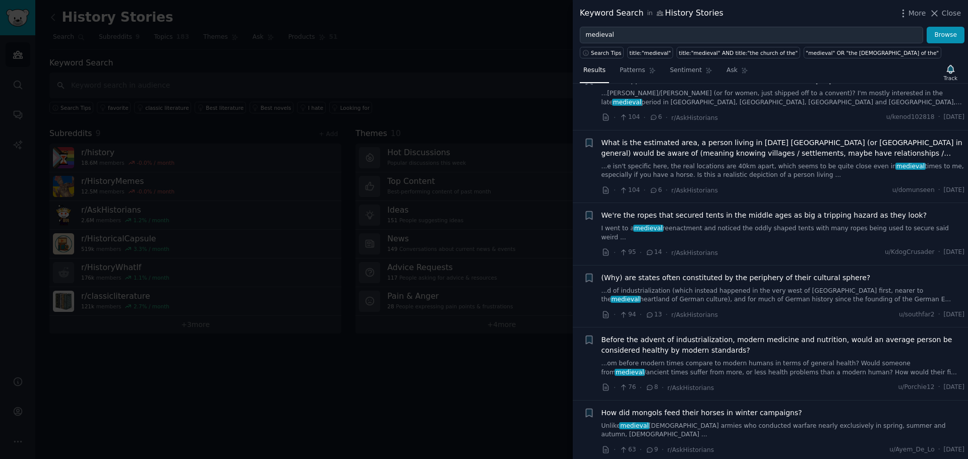
scroll to position [756, 0]
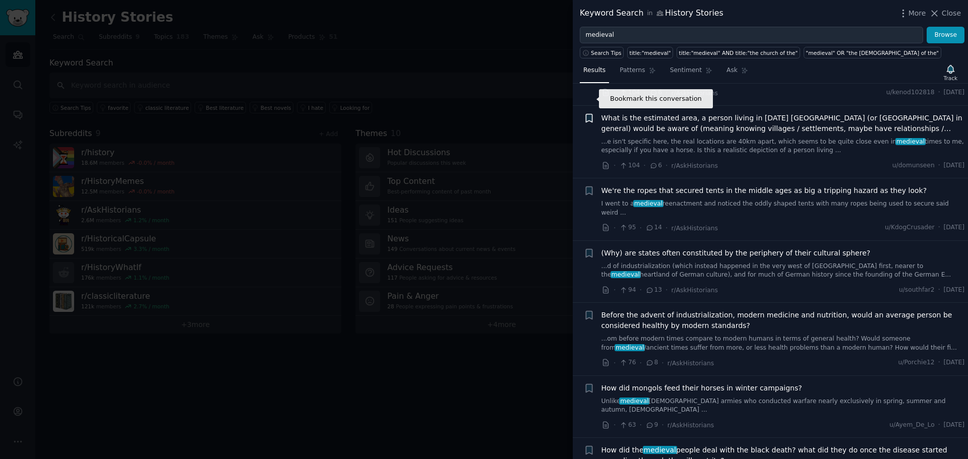
click at [589, 114] on icon "button" at bounding box center [589, 118] width 6 height 8
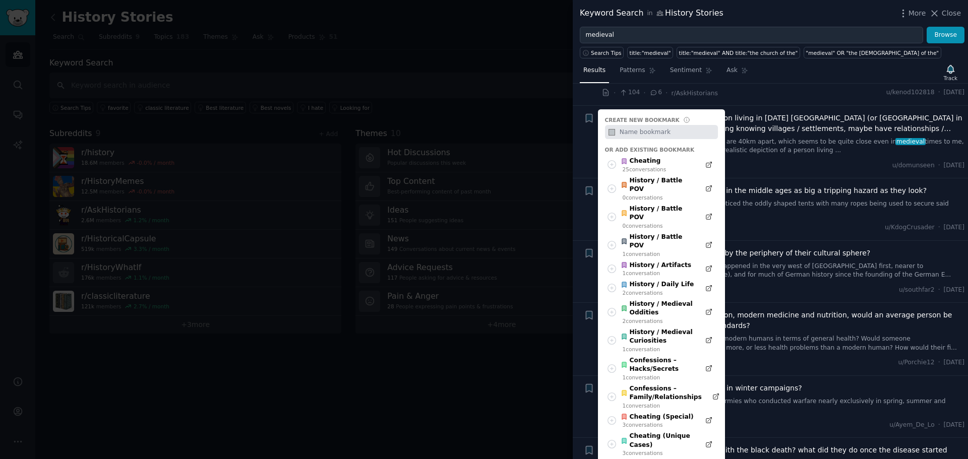
paste input "Daily Life / Medieval Life"
type input "Daily Life / Medieval Life"
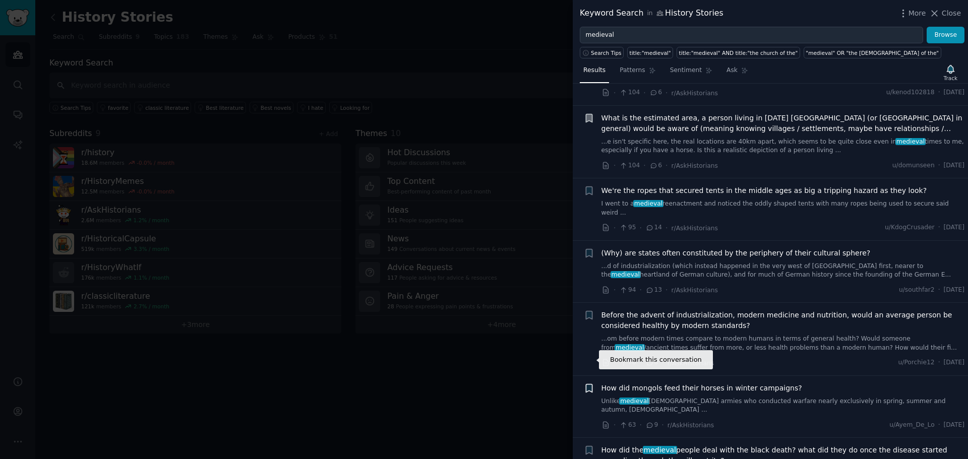
click at [589, 384] on icon "button" at bounding box center [589, 388] width 6 height 8
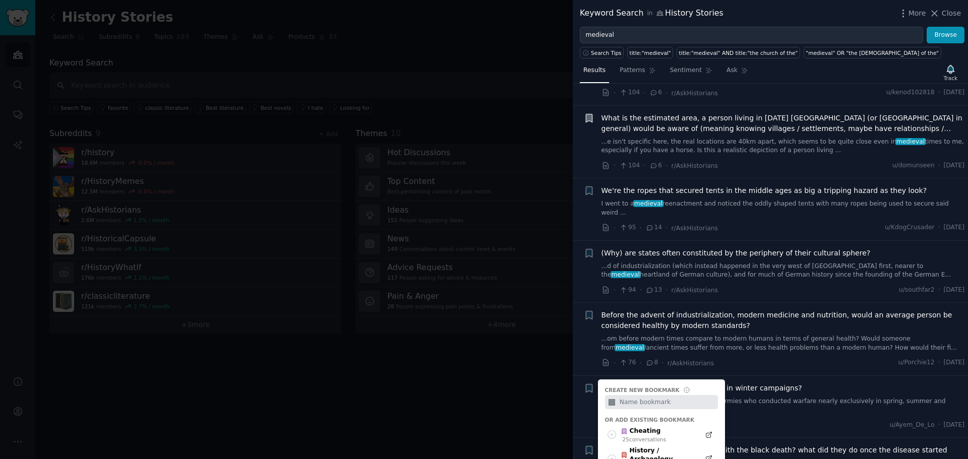
click at [610, 395] on input "#7f8c8d" at bounding box center [611, 402] width 13 height 14
click at [647, 395] on input "text" at bounding box center [667, 402] width 100 height 14
paste input "Warfare / Military History"
type input "Warfare / Military History"
